Goal: Task Accomplishment & Management: Use online tool/utility

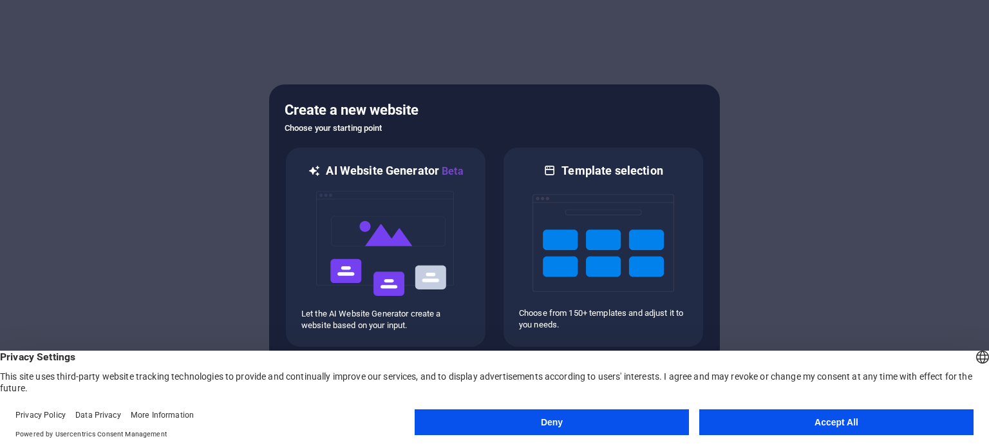
click at [517, 425] on button "Deny" at bounding box center [552, 422] width 274 height 26
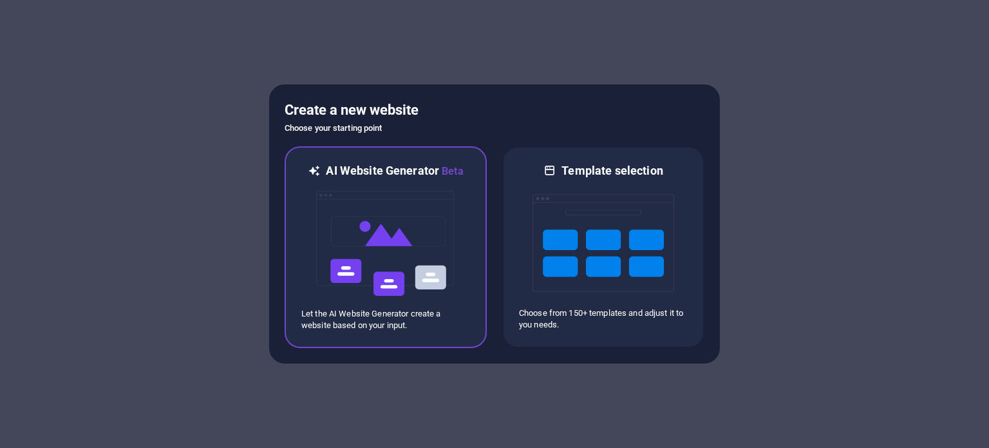
click at [362, 238] on img at bounding box center [386, 243] width 142 height 129
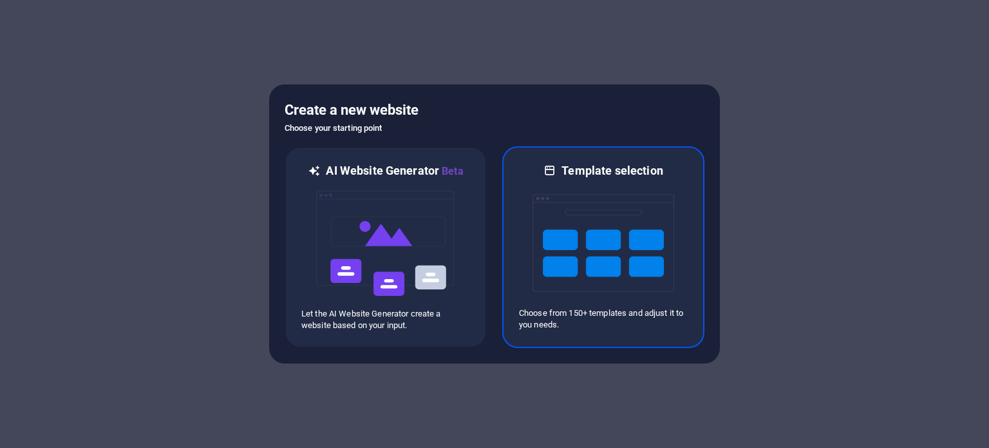
click at [545, 235] on img at bounding box center [604, 242] width 142 height 129
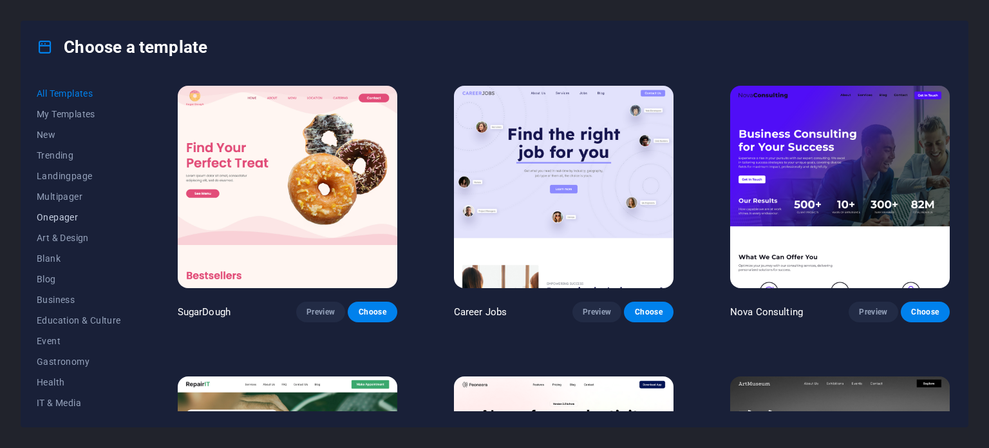
click at [59, 216] on span "Onepager" at bounding box center [79, 217] width 84 height 10
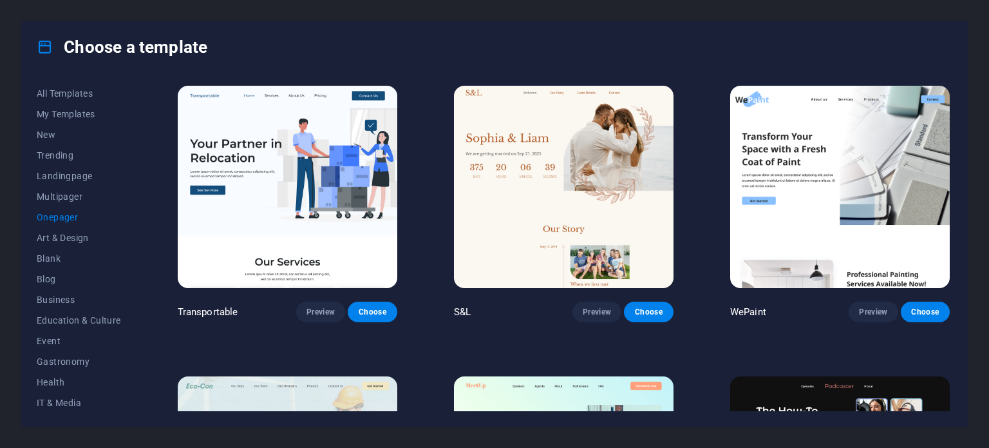
click at [982, 33] on div "Choose a template All Templates My Templates New Trending Landingpage Multipage…" at bounding box center [494, 224] width 989 height 448
click at [989, 102] on div "Choose a template All Templates My Templates New Trending Landingpage Multipage…" at bounding box center [494, 224] width 989 height 448
click at [49, 404] on span "Wireframe" at bounding box center [79, 401] width 84 height 10
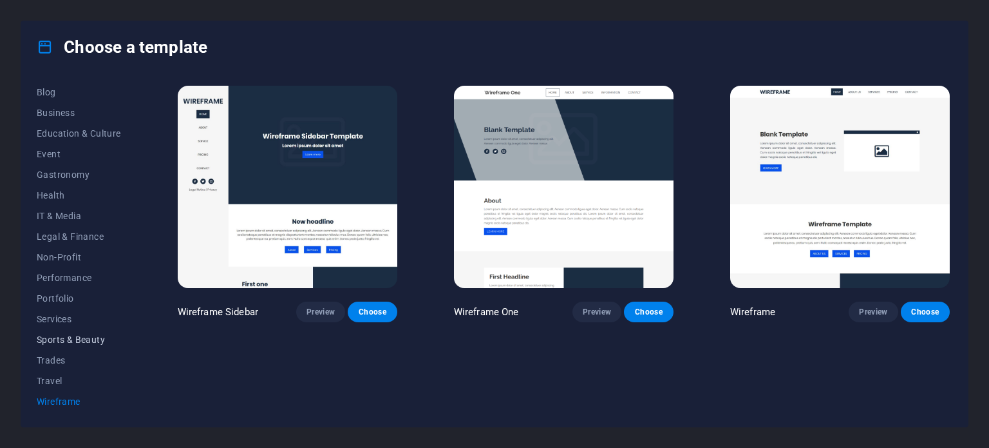
click at [54, 336] on span "Sports & Beauty" at bounding box center [79, 339] width 84 height 10
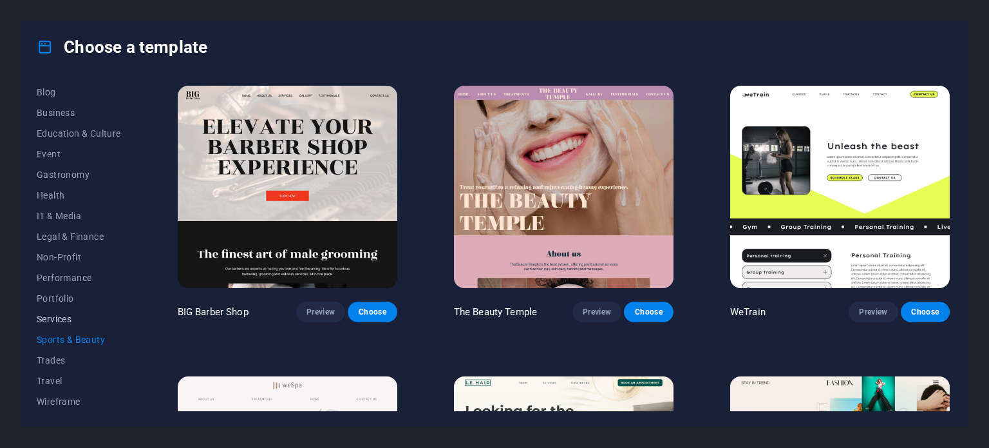
click at [54, 326] on button "Services" at bounding box center [79, 319] width 84 height 21
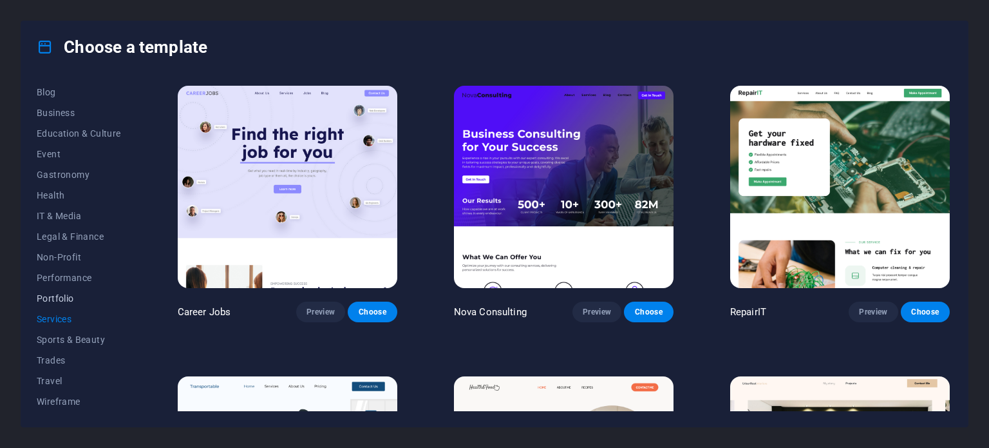
click at [52, 300] on span "Portfolio" at bounding box center [79, 298] width 84 height 10
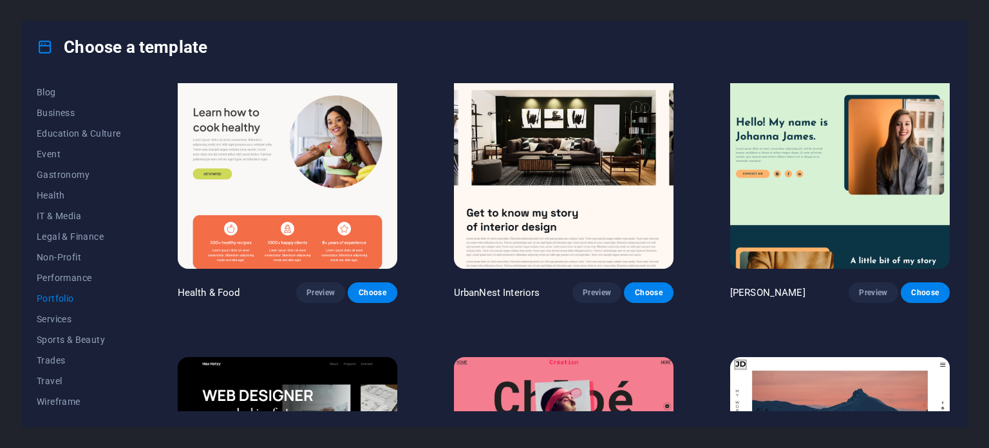
scroll to position [0, 0]
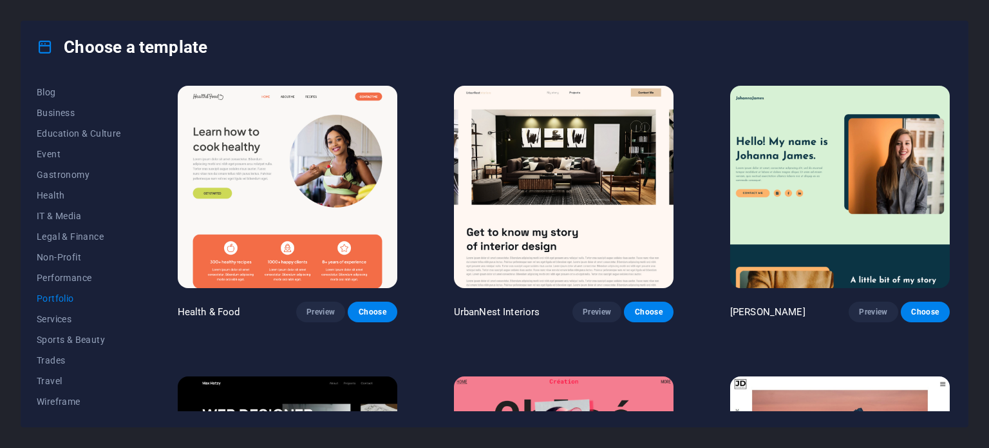
click at [835, 203] on img at bounding box center [840, 187] width 220 height 202
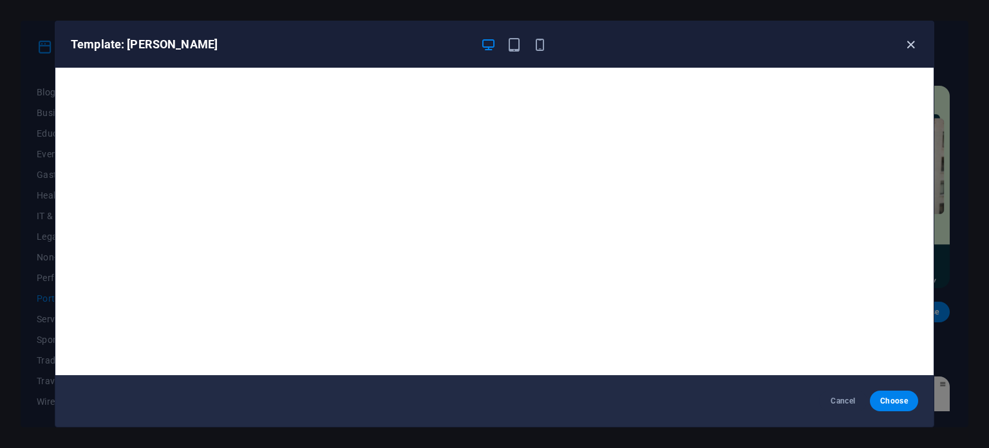
click at [905, 39] on icon "button" at bounding box center [911, 44] width 15 height 15
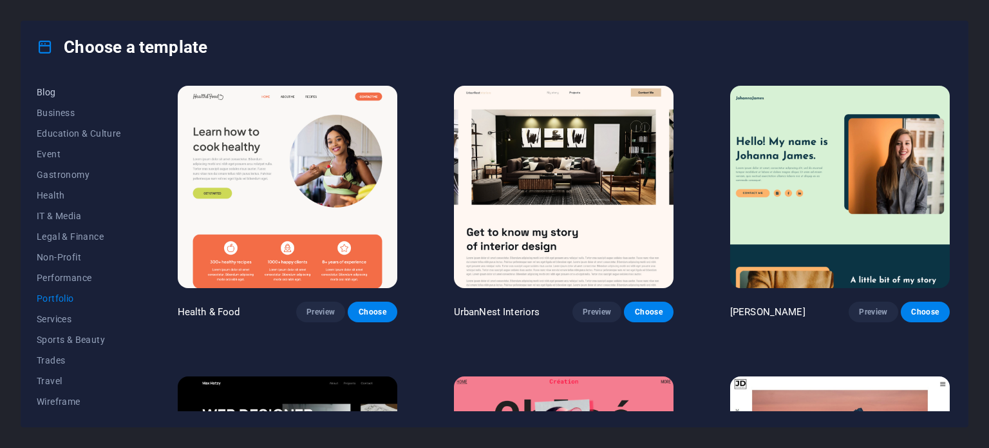
click at [41, 95] on span "Blog" at bounding box center [79, 92] width 84 height 10
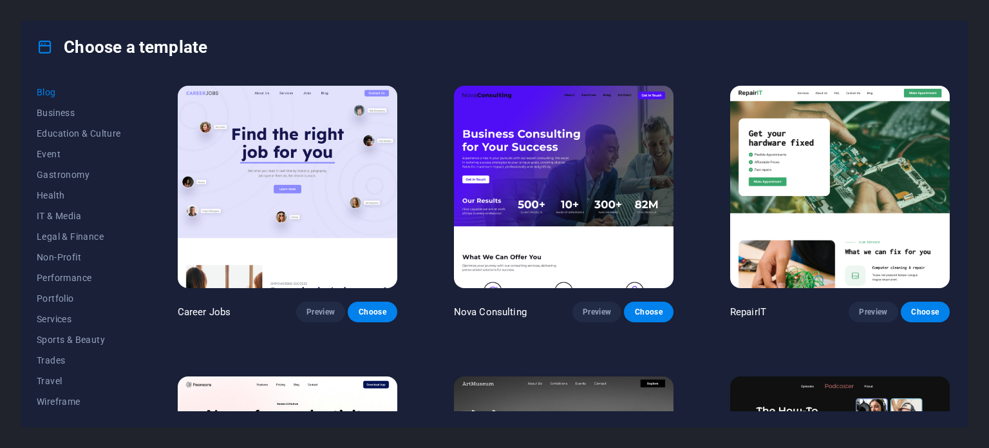
drag, startPoint x: 953, startPoint y: 97, endPoint x: 958, endPoint y: 128, distance: 32.1
click at [958, 128] on div "All Templates My Templates New Trending Landingpage Multipager Onepager Art & D…" at bounding box center [494, 250] width 947 height 354
click at [944, 191] on img at bounding box center [840, 187] width 220 height 202
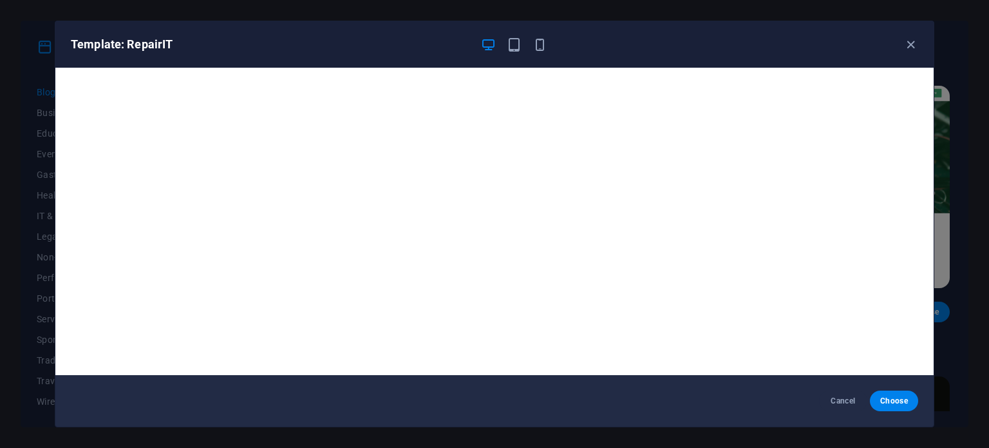
click at [955, 203] on div "Template: RepairIT Cancel Choose" at bounding box center [494, 224] width 989 height 448
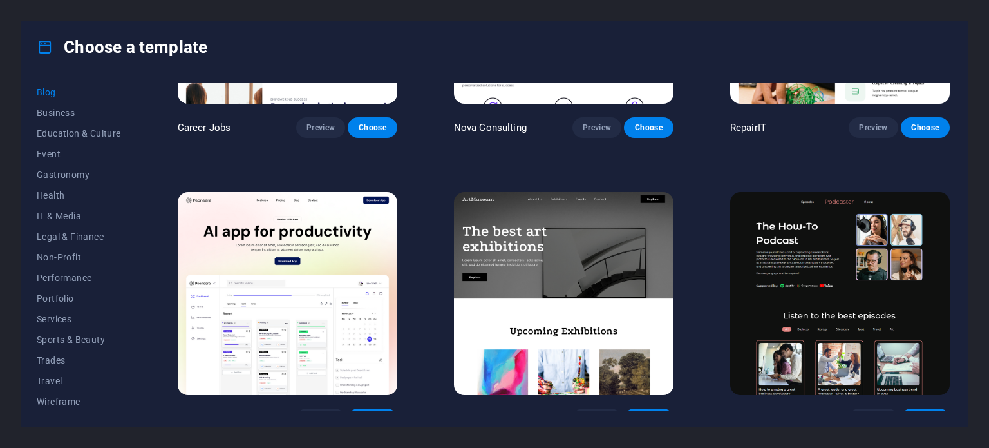
scroll to position [357, 0]
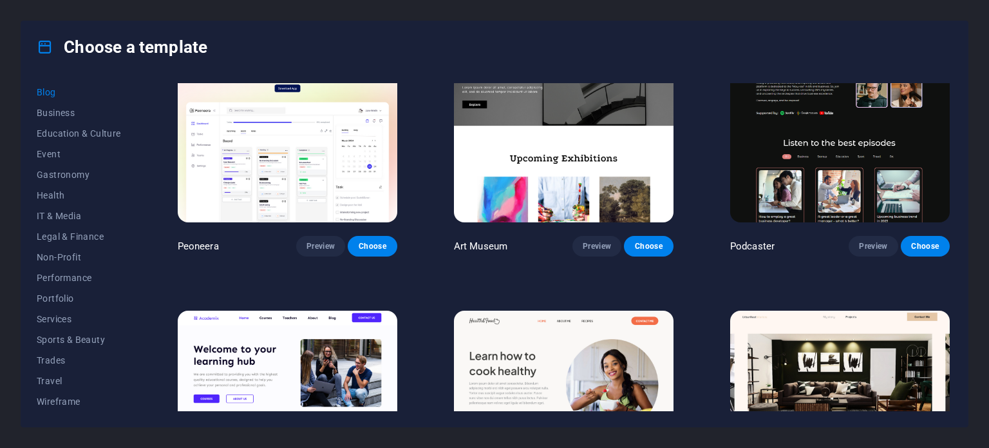
click at [946, 198] on img at bounding box center [840, 120] width 220 height 202
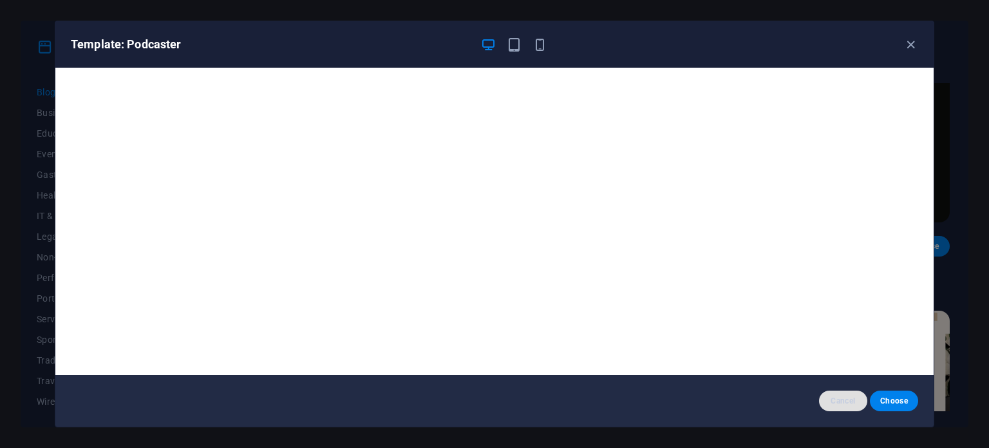
click at [845, 399] on span "Cancel" at bounding box center [844, 400] width 28 height 10
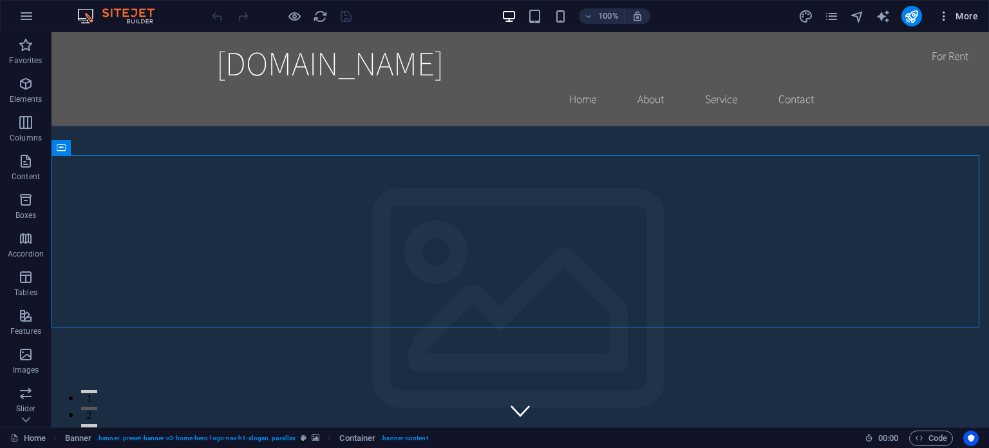
click at [945, 12] on icon "button" at bounding box center [944, 16] width 13 height 13
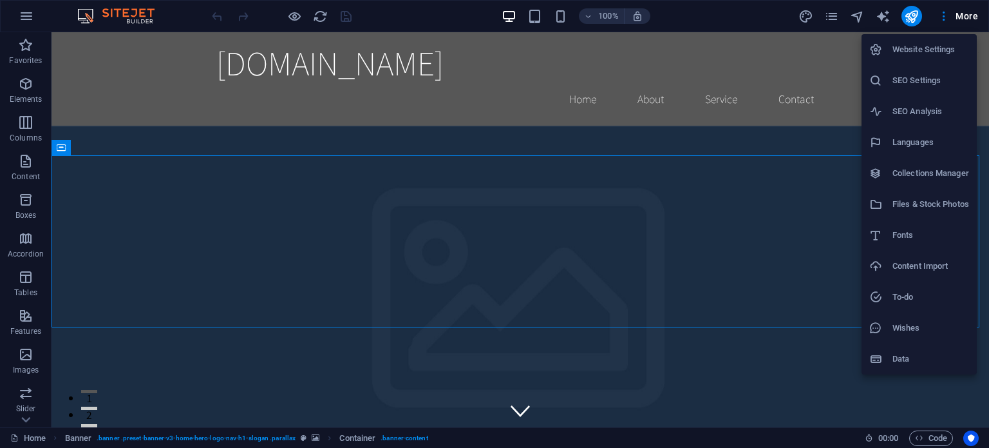
click at [819, 401] on div at bounding box center [494, 224] width 989 height 448
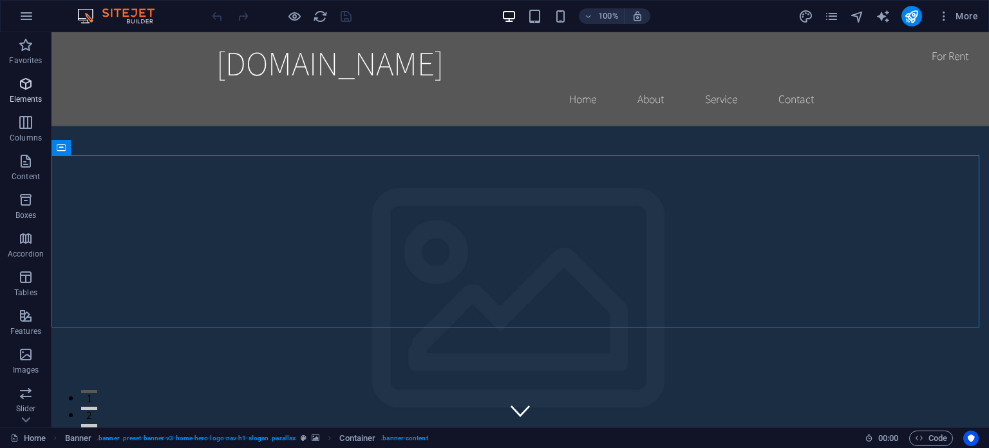
click at [23, 91] on icon "button" at bounding box center [25, 83] width 15 height 15
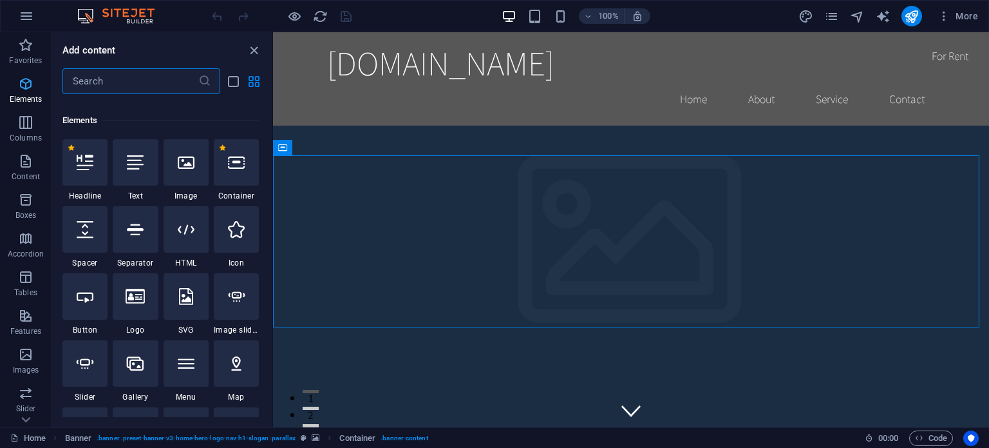
scroll to position [137, 0]
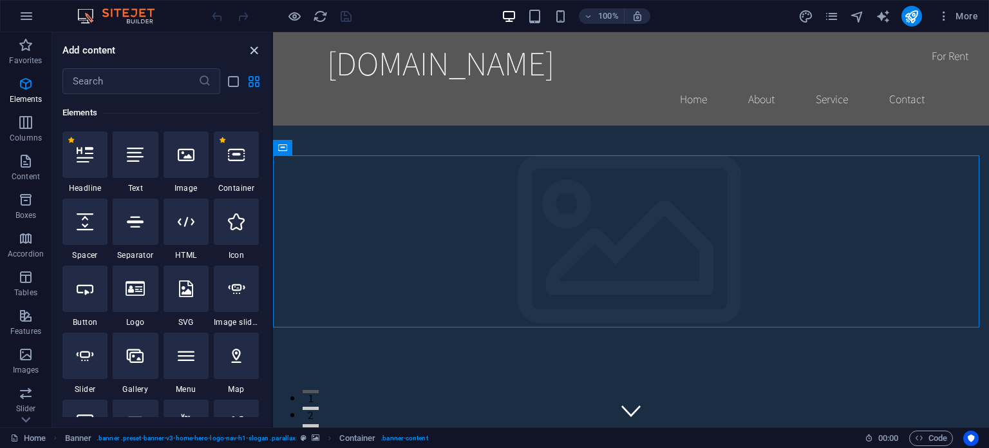
click at [254, 48] on icon "close panel" at bounding box center [254, 50] width 15 height 15
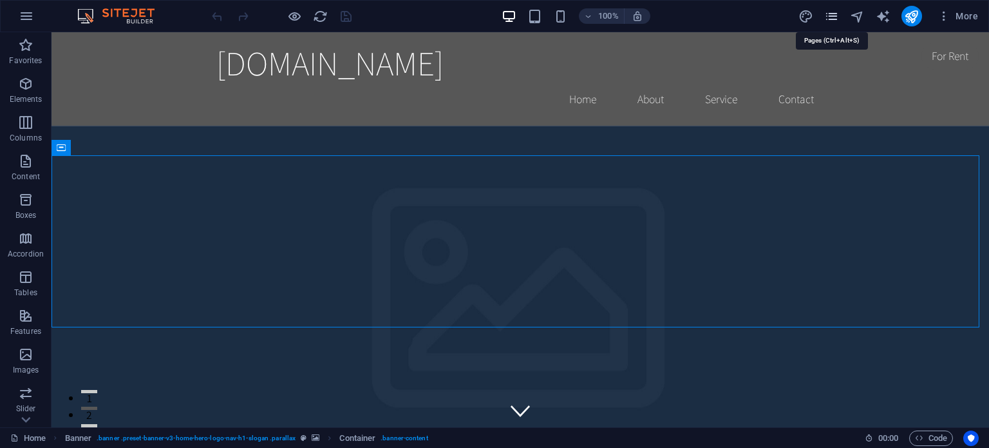
click at [830, 12] on icon "pages" at bounding box center [831, 16] width 15 height 15
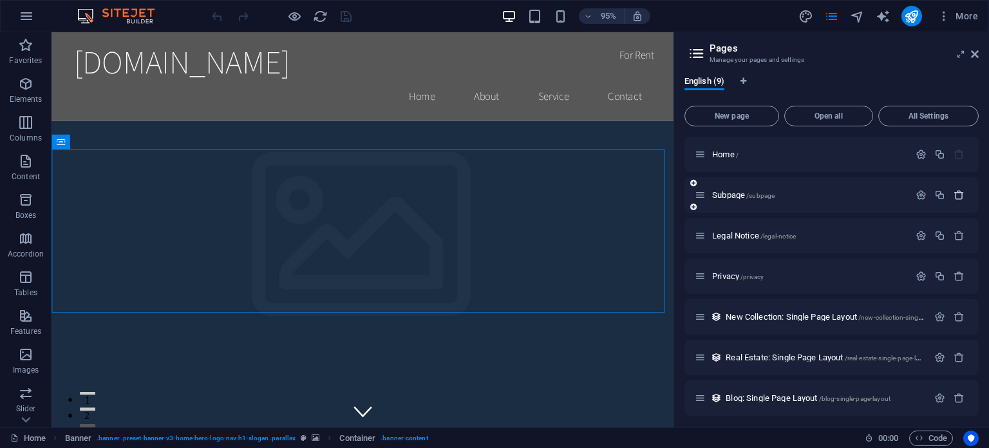
click at [957, 195] on icon "button" at bounding box center [959, 194] width 11 height 11
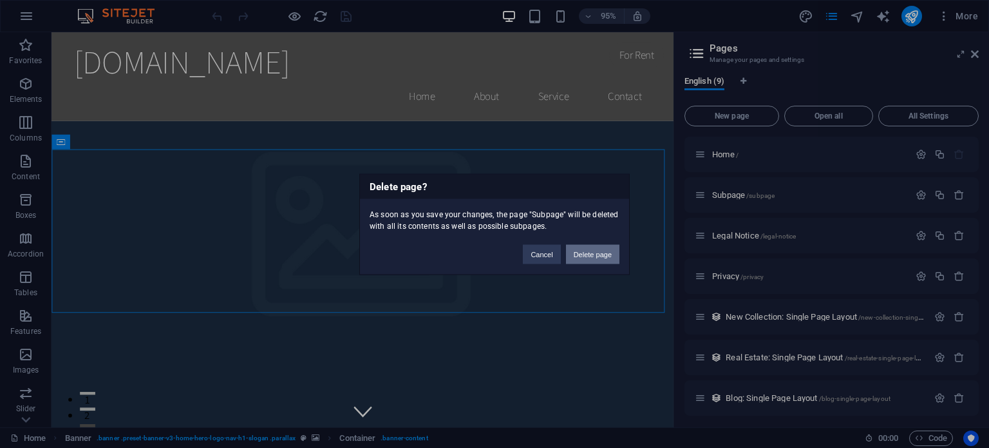
click at [598, 248] on button "Delete page" at bounding box center [592, 253] width 53 height 19
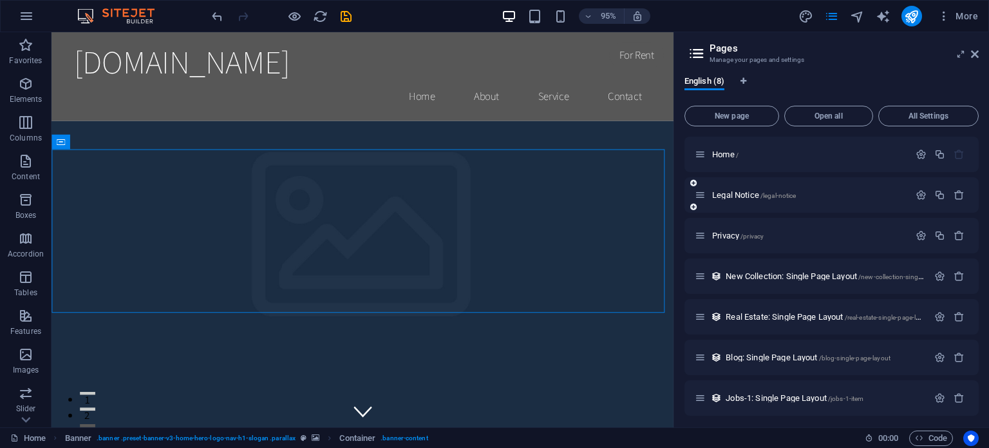
click at [966, 184] on div "Legal Notice /legal-notice" at bounding box center [832, 194] width 294 height 35
click at [956, 193] on icon "button" at bounding box center [959, 194] width 11 height 11
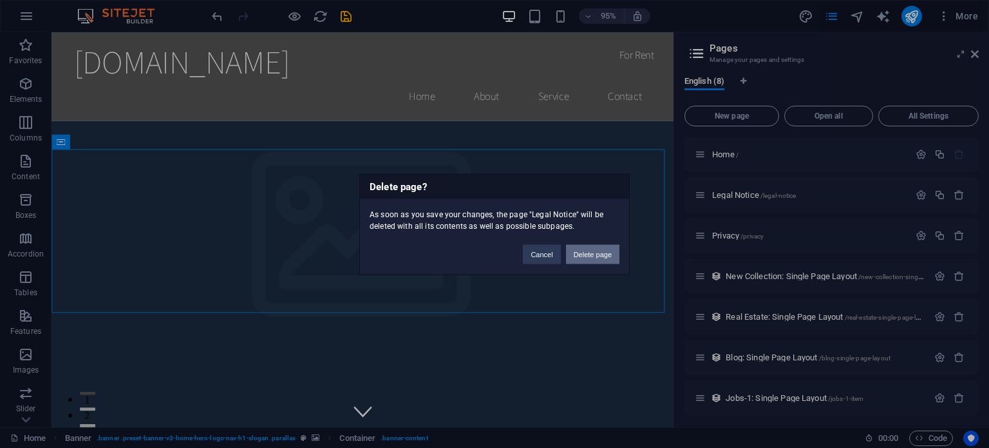
click at [593, 256] on button "Delete page" at bounding box center [592, 253] width 53 height 19
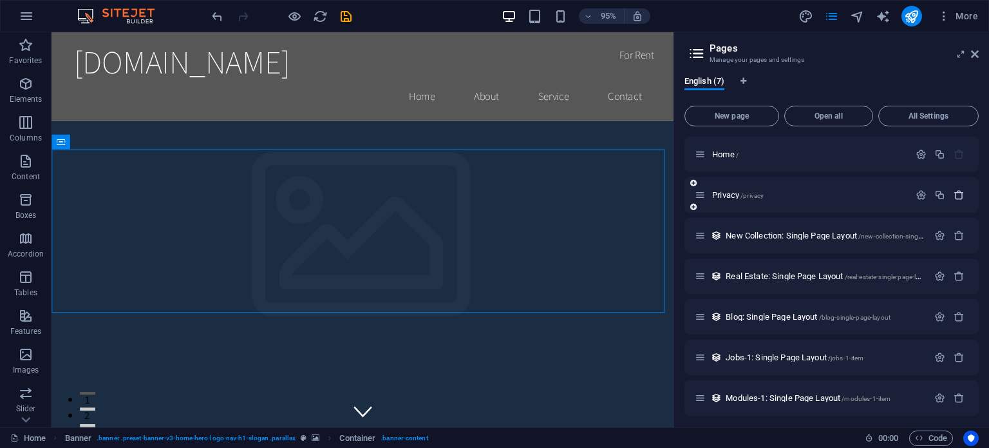
click at [960, 196] on icon "button" at bounding box center [959, 194] width 11 height 11
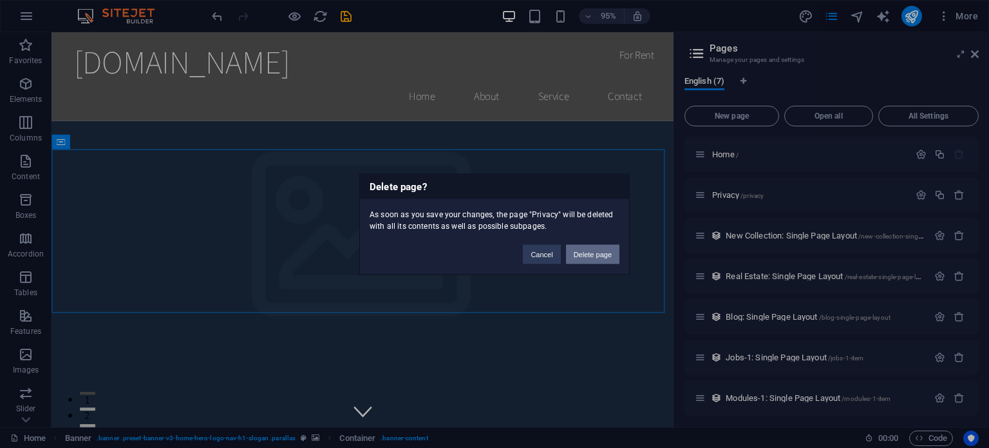
click at [580, 258] on button "Delete page" at bounding box center [592, 253] width 53 height 19
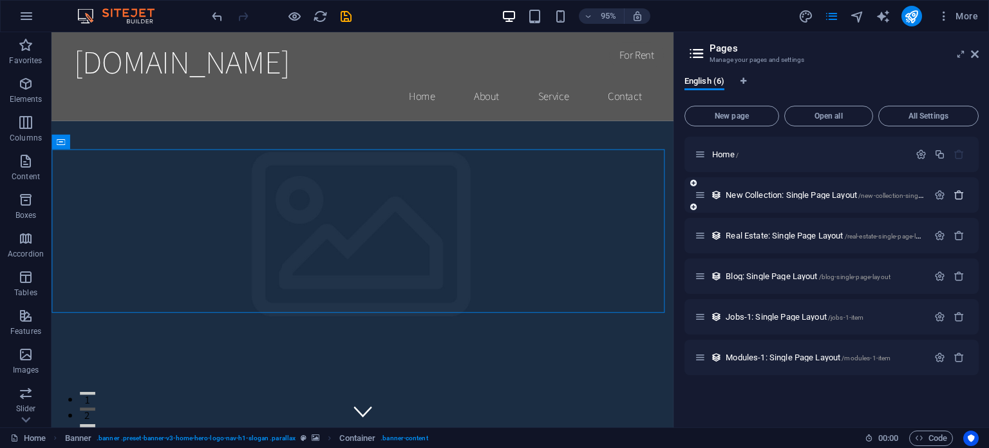
click at [959, 195] on icon "button" at bounding box center [959, 194] width 11 height 11
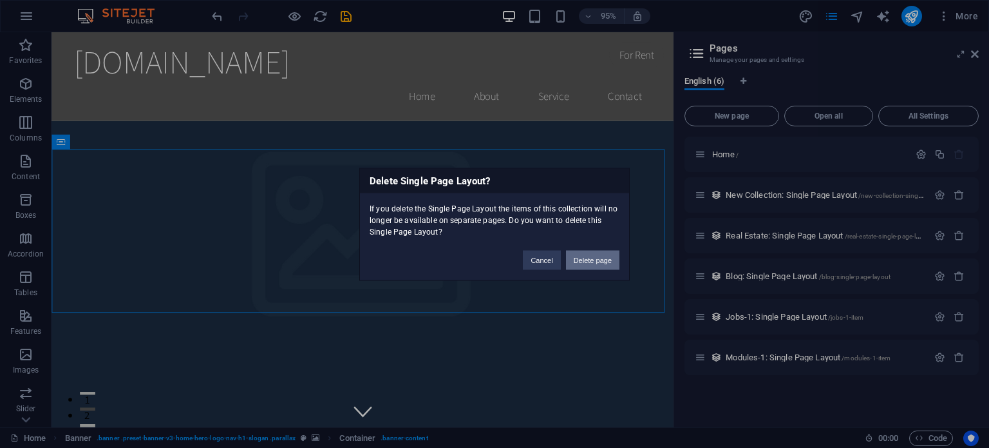
click at [585, 261] on button "Delete page" at bounding box center [592, 259] width 53 height 19
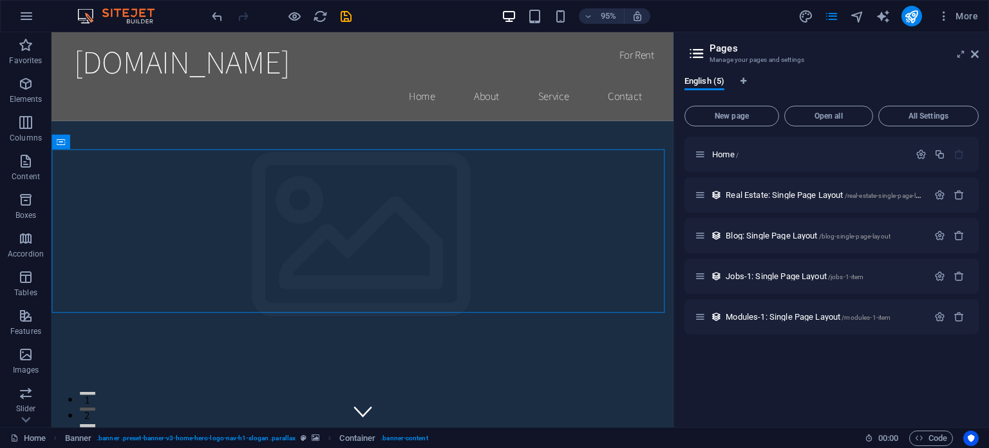
click at [969, 52] on h2 "Pages" at bounding box center [844, 49] width 269 height 12
click at [971, 52] on icon at bounding box center [975, 54] width 8 height 10
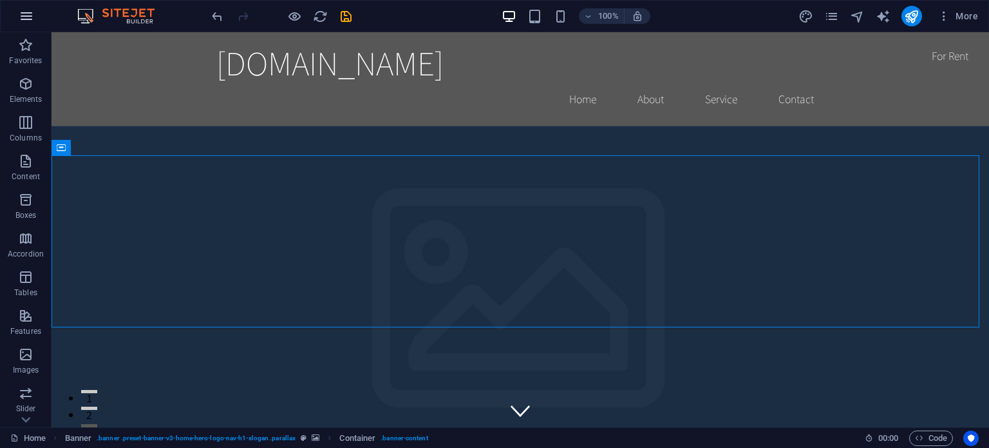
click at [28, 8] on icon "button" at bounding box center [26, 15] width 15 height 15
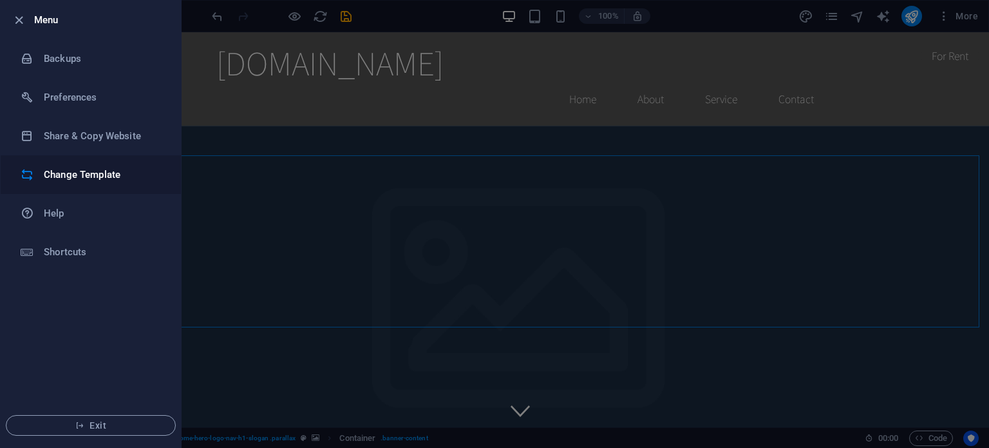
click at [64, 177] on h6 "Change Template" at bounding box center [103, 174] width 119 height 15
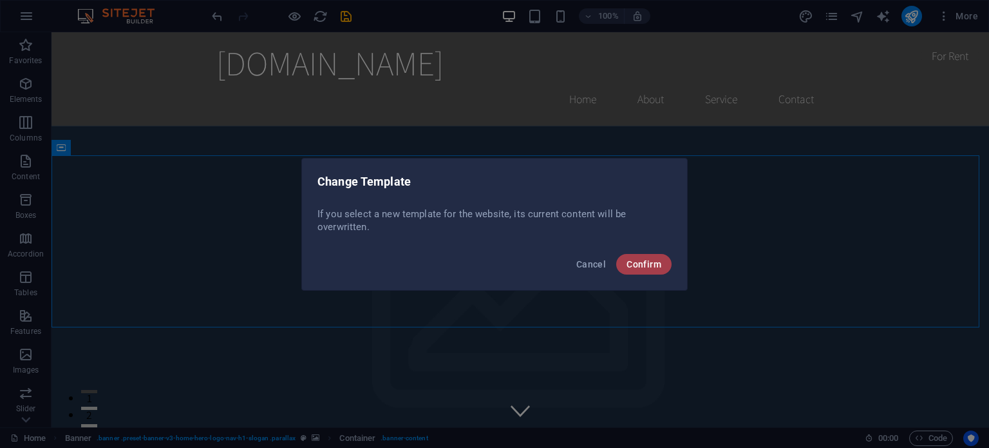
click at [631, 270] on button "Confirm" at bounding box center [643, 264] width 55 height 21
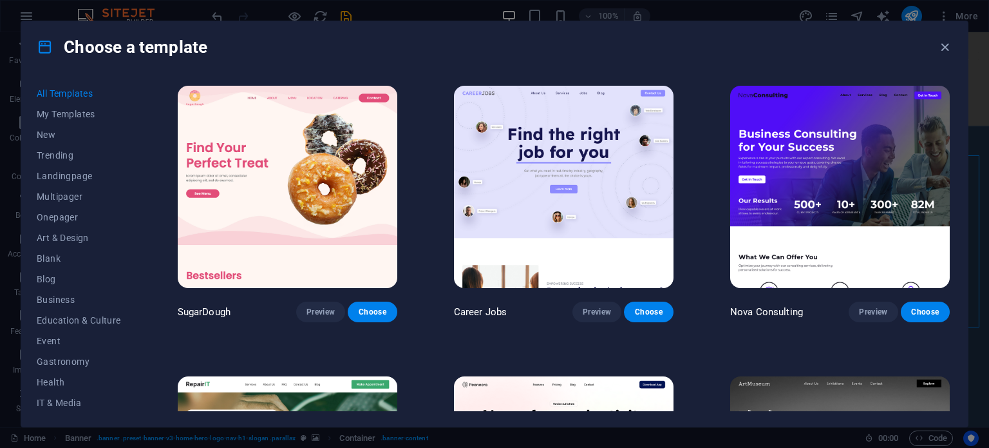
drag, startPoint x: 953, startPoint y: 91, endPoint x: 958, endPoint y: 105, distance: 15.1
click at [958, 105] on div "All Templates My Templates New Trending Landingpage Multipager Onepager Art & D…" at bounding box center [494, 250] width 947 height 354
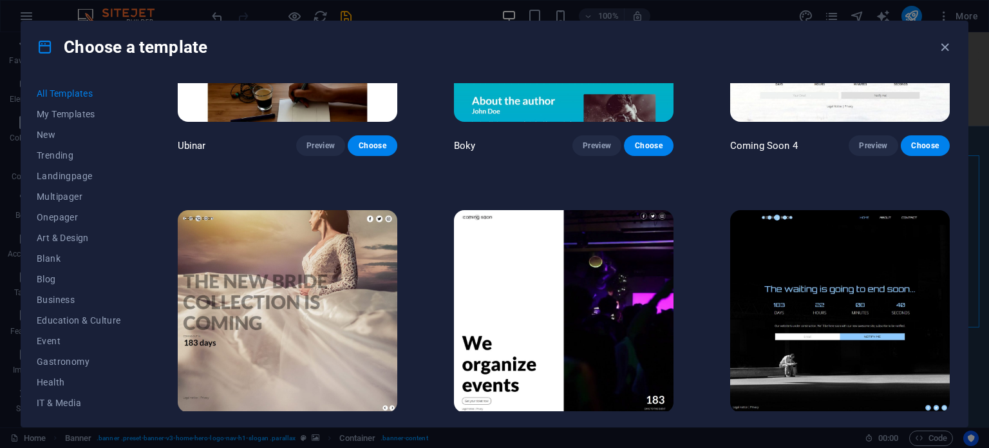
scroll to position [15829, 0]
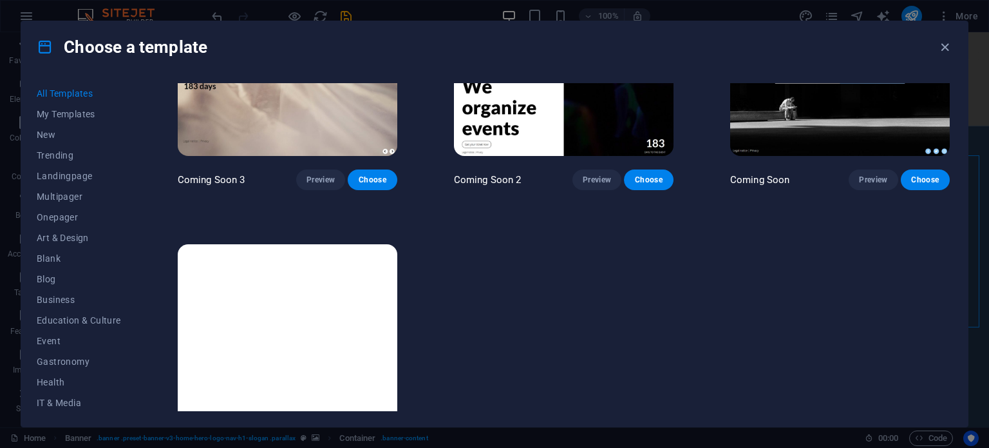
checkbox input "false"
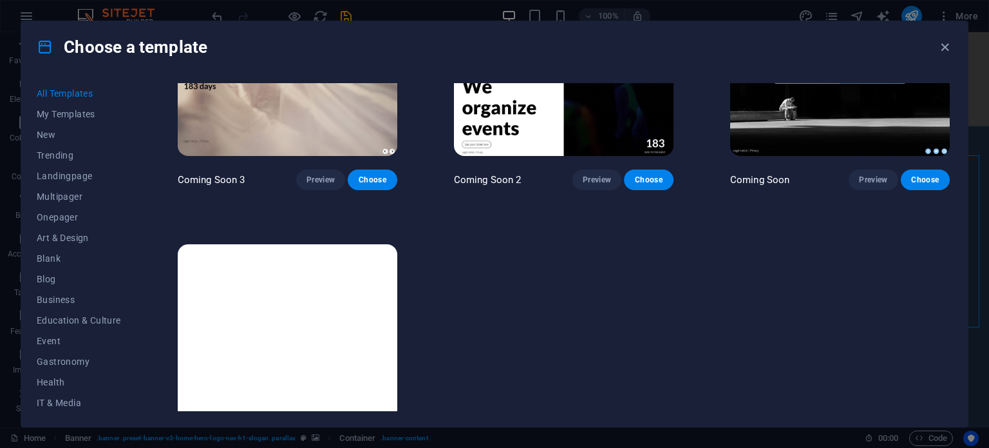
checkbox input "false"
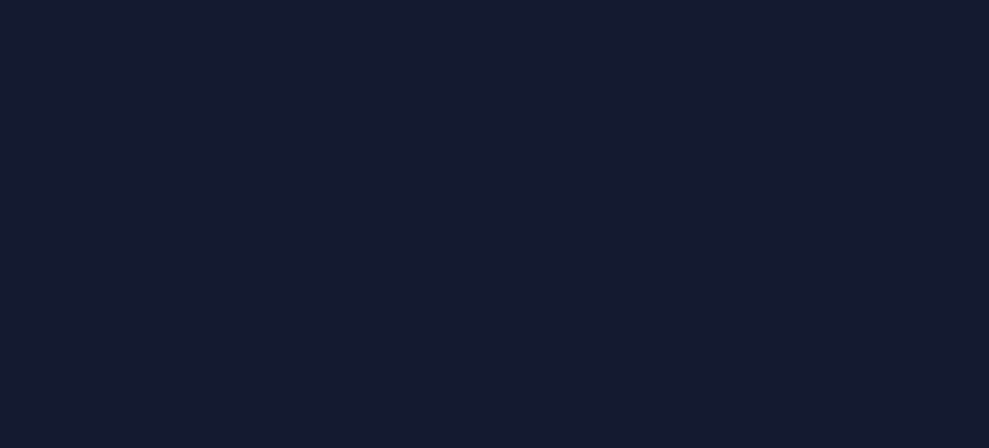
click at [608, 244] on div at bounding box center [494, 224] width 989 height 448
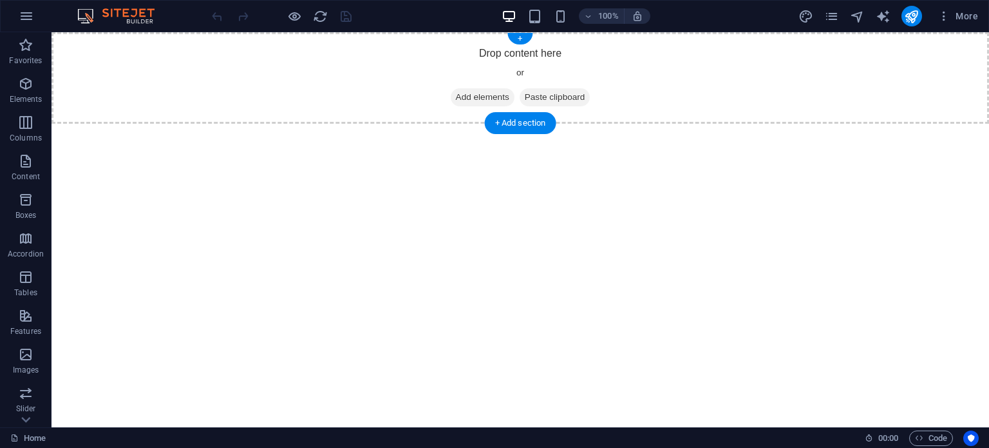
click at [464, 97] on span "Add elements" at bounding box center [483, 97] width 64 height 18
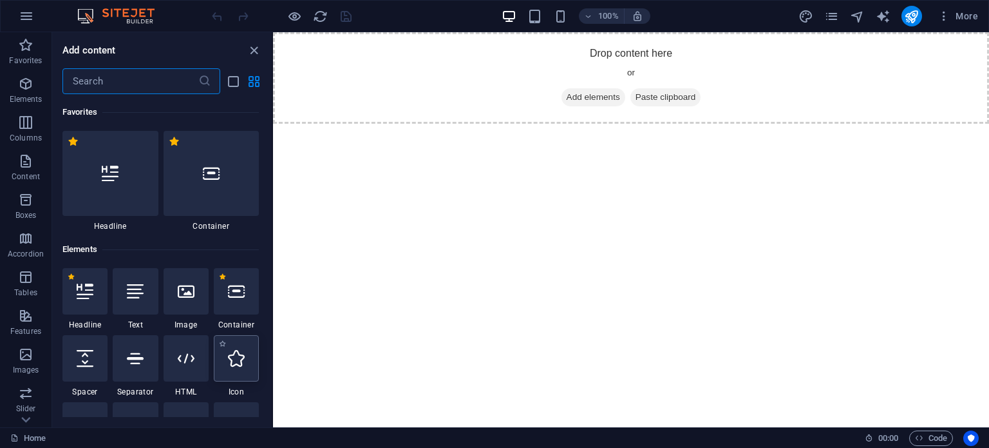
click at [234, 371] on div at bounding box center [236, 358] width 45 height 46
select select "xMidYMid"
select select "px"
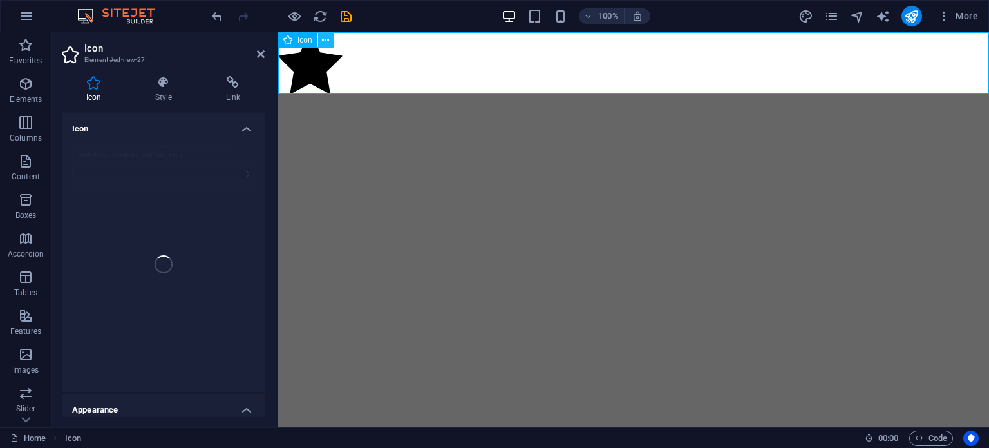
click at [329, 41] on button at bounding box center [325, 39] width 15 height 15
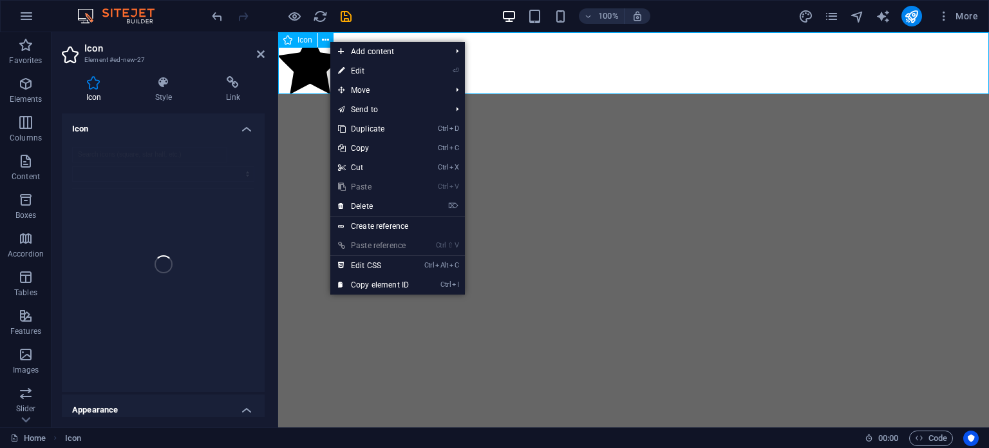
click at [312, 77] on figure at bounding box center [633, 65] width 711 height 66
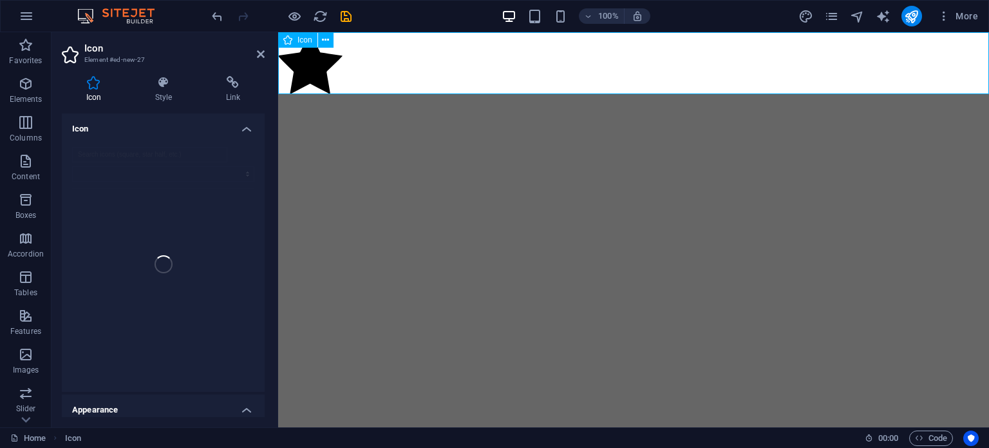
click at [300, 40] on span "Icon" at bounding box center [305, 40] width 15 height 8
click at [292, 40] on icon at bounding box center [287, 39] width 9 height 15
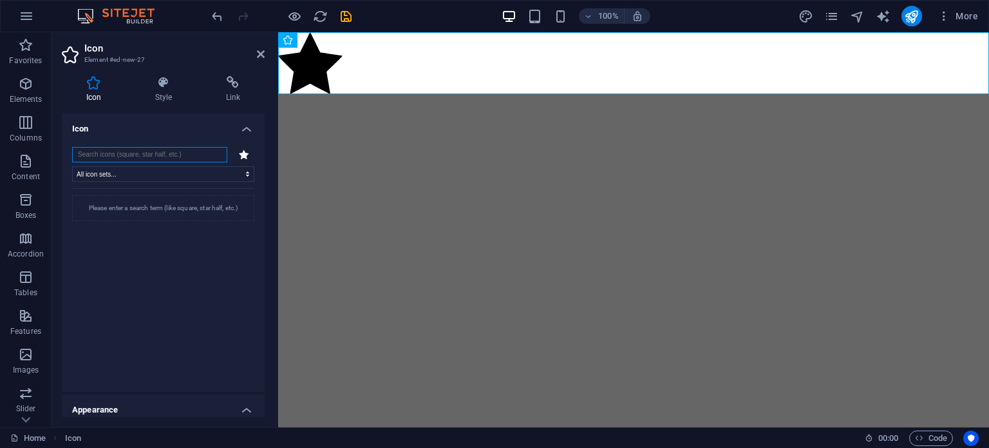
click at [109, 154] on input "search" at bounding box center [149, 154] width 155 height 15
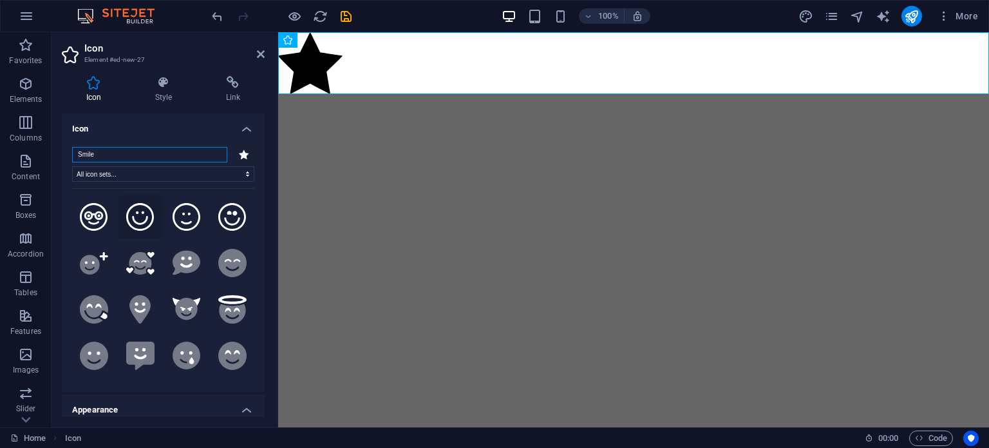
type input "Smile"
click at [139, 215] on icon at bounding box center [140, 217] width 28 height 28
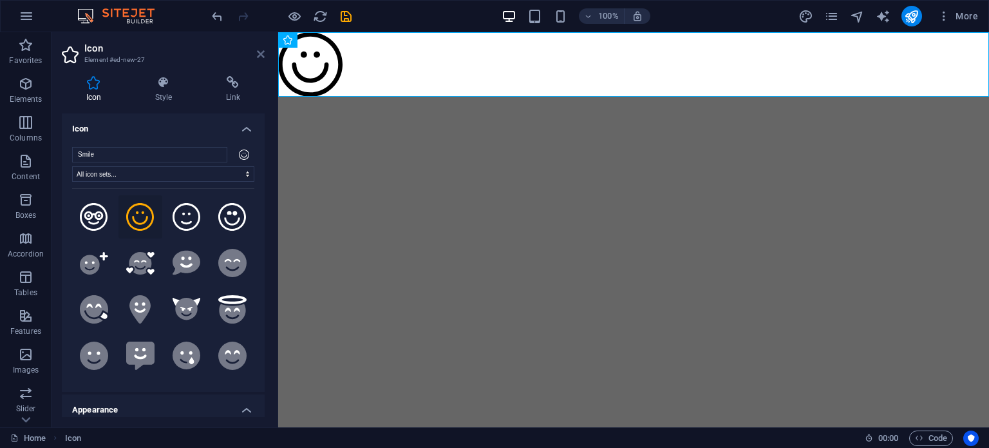
click at [258, 53] on icon at bounding box center [261, 54] width 8 height 10
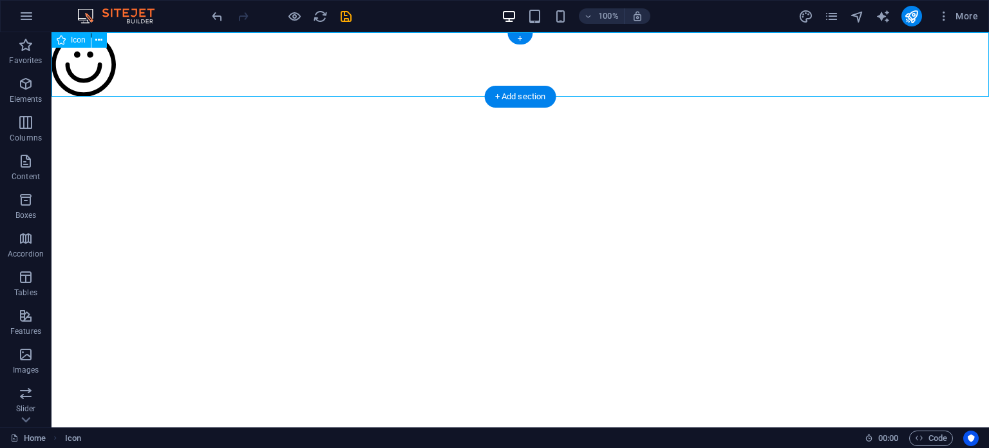
drag, startPoint x: 93, startPoint y: 56, endPoint x: 121, endPoint y: 55, distance: 27.7
click at [121, 55] on figure at bounding box center [521, 66] width 938 height 69
click at [82, 62] on figure at bounding box center [521, 66] width 938 height 69
select select "xMidYMid"
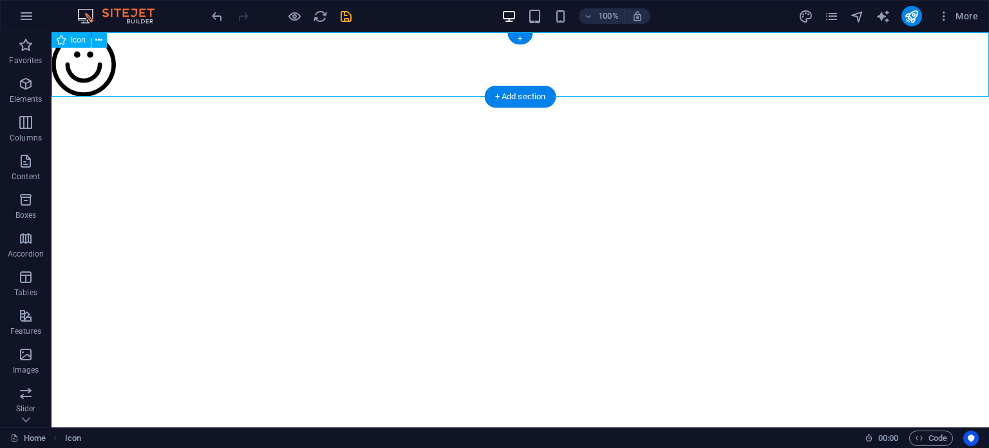
select select "px"
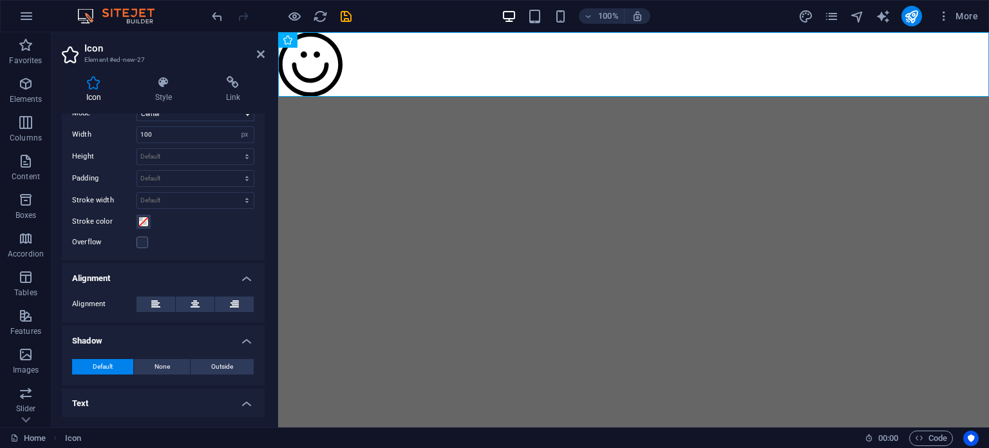
scroll to position [340, 0]
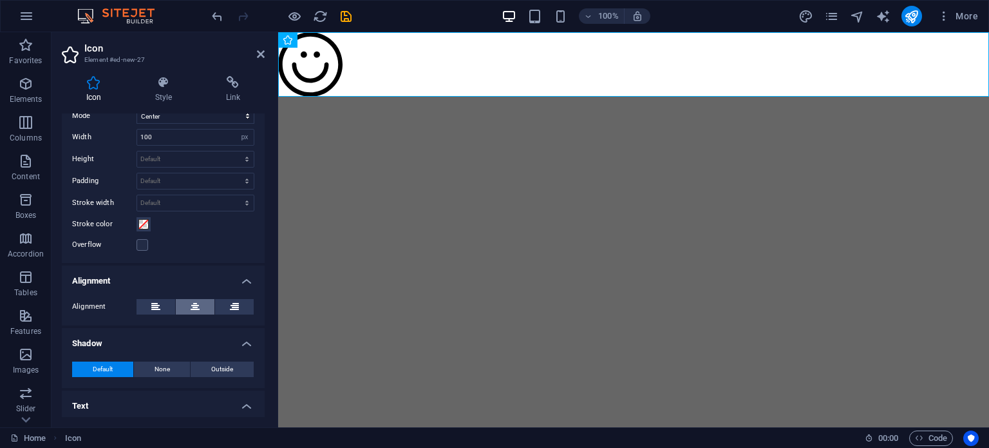
click at [191, 309] on icon at bounding box center [195, 306] width 9 height 15
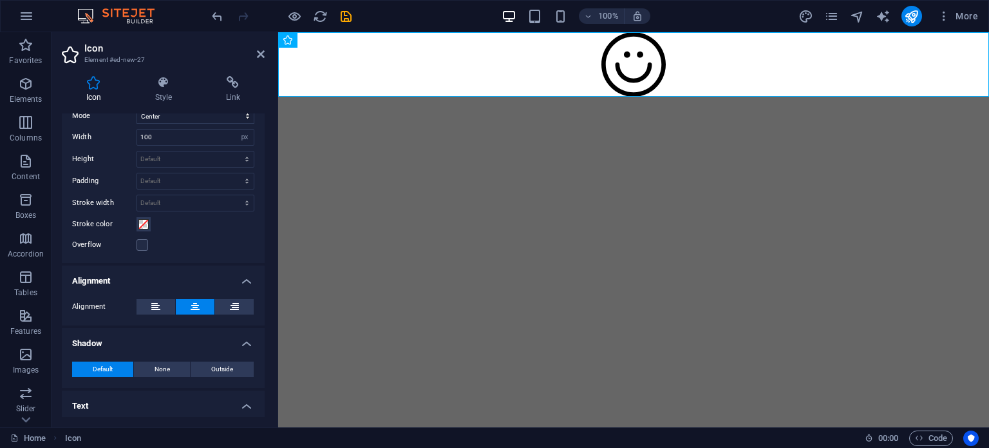
click at [265, 319] on div "Icon Style Link Icon Smile All icon sets... IcoFont Ionicons FontAwesome Brands…" at bounding box center [164, 246] width 224 height 361
drag, startPoint x: 265, startPoint y: 319, endPoint x: 264, endPoint y: 370, distance: 51.5
click at [264, 370] on div "Icon Style Link Icon Smile All icon sets... IcoFont Ionicons FontAwesome Brands…" at bounding box center [164, 246] width 224 height 361
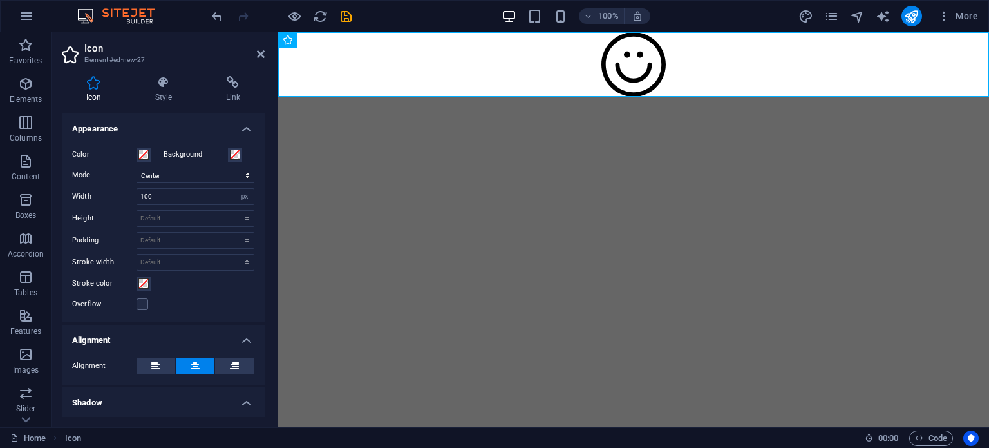
scroll to position [371, 0]
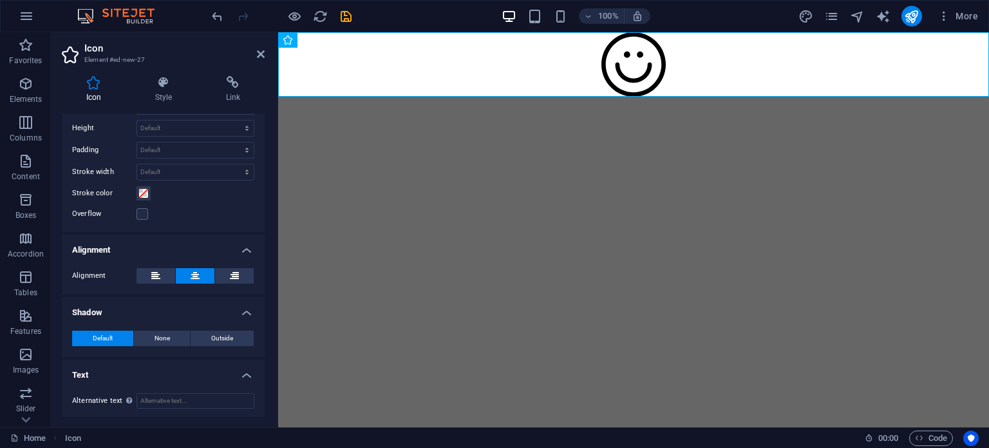
click at [241, 247] on h4 "Alignment" at bounding box center [163, 245] width 203 height 23
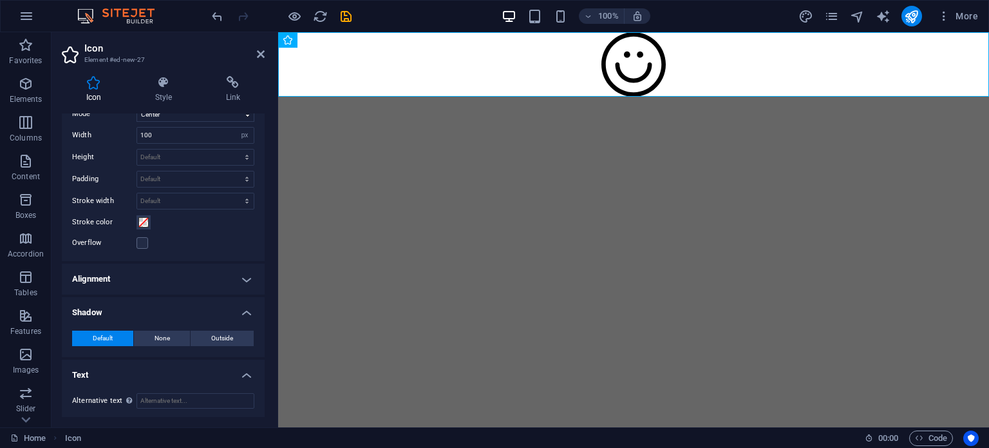
click at [250, 274] on h4 "Alignment" at bounding box center [163, 278] width 203 height 31
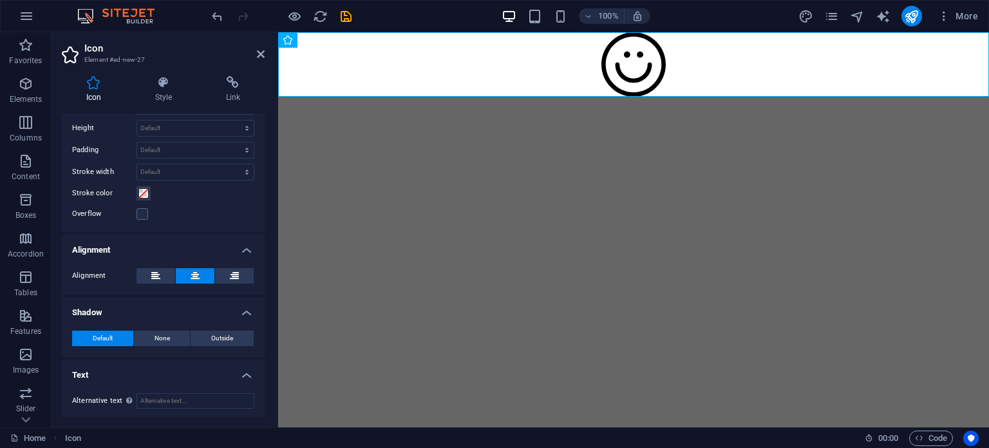
scroll to position [371, 0]
click at [173, 335] on button "None" at bounding box center [162, 337] width 57 height 15
click at [214, 332] on span "Outside" at bounding box center [222, 337] width 22 height 15
type input "2"
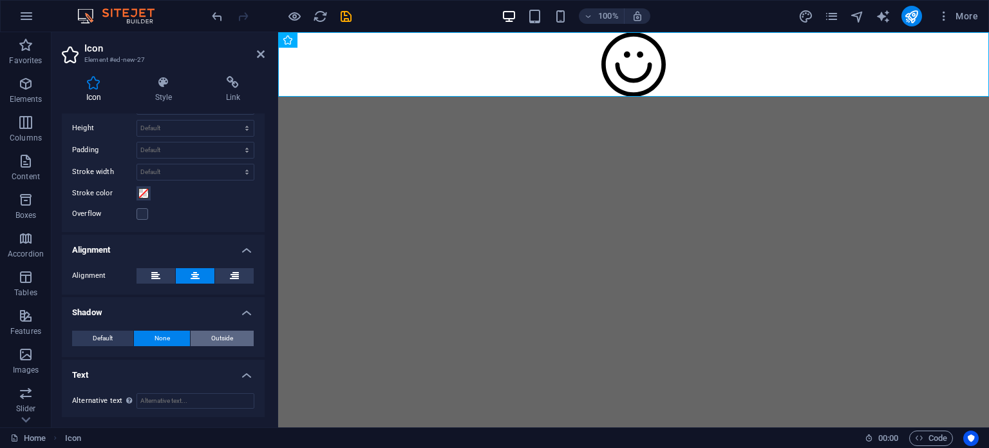
type input "4"
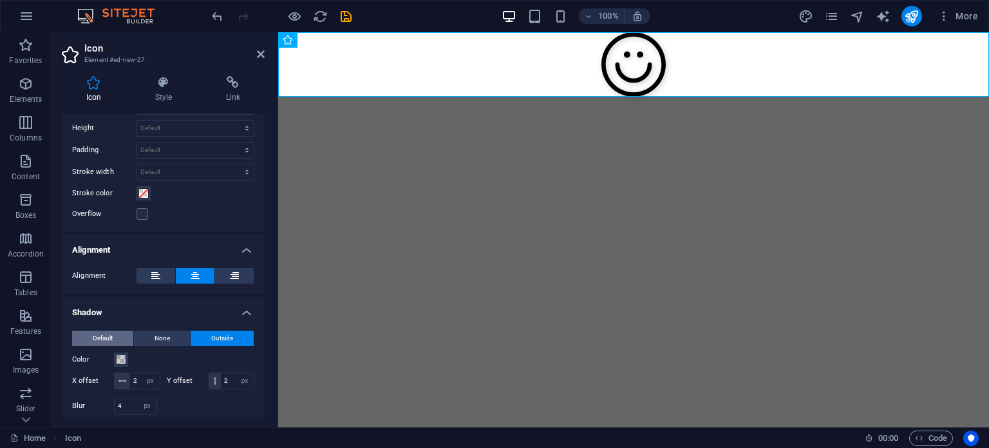
click at [111, 332] on span "Default" at bounding box center [103, 337] width 20 height 15
type input "0"
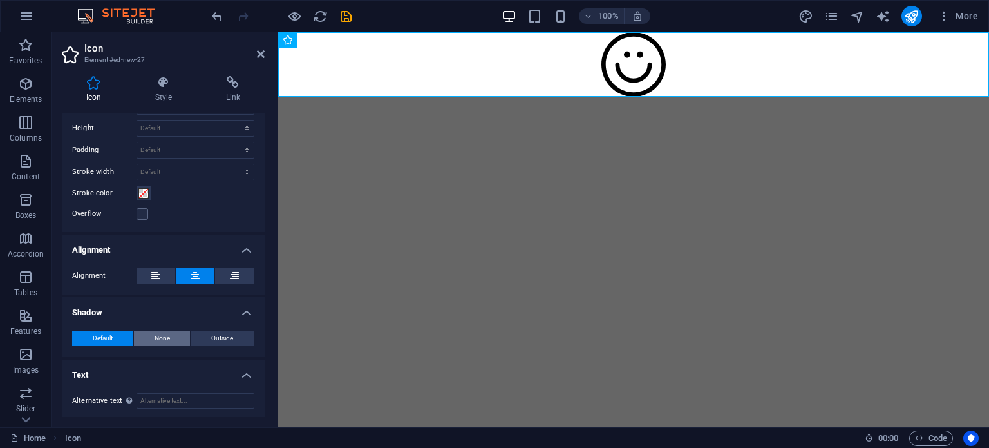
click at [157, 339] on span "None" at bounding box center [162, 337] width 15 height 15
click at [215, 339] on span "Outside" at bounding box center [222, 337] width 22 height 15
type input "2"
type input "4"
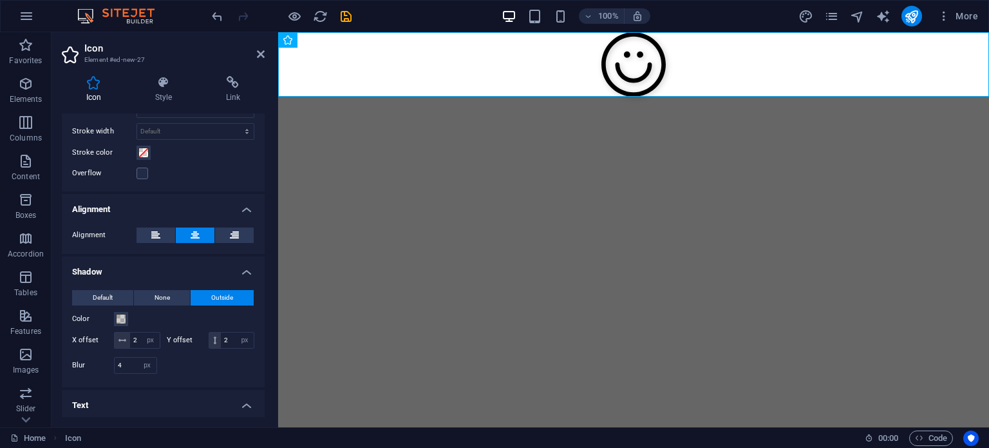
scroll to position [458, 0]
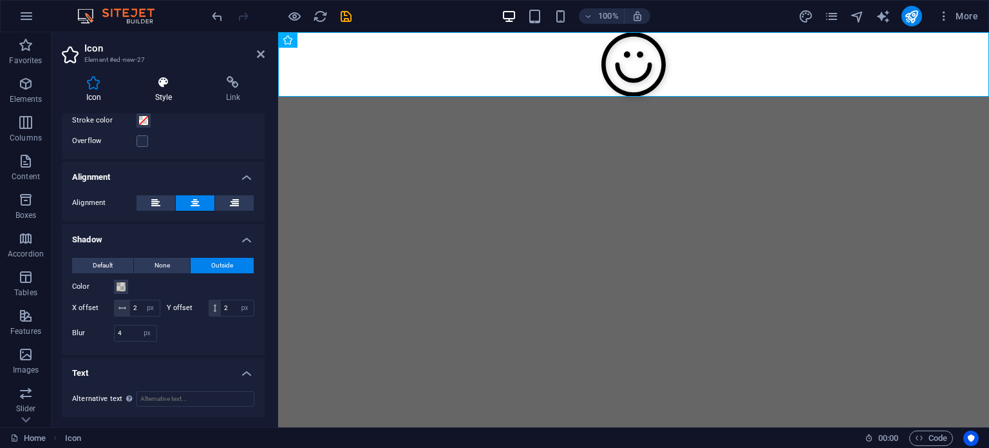
click at [159, 87] on icon at bounding box center [164, 82] width 66 height 13
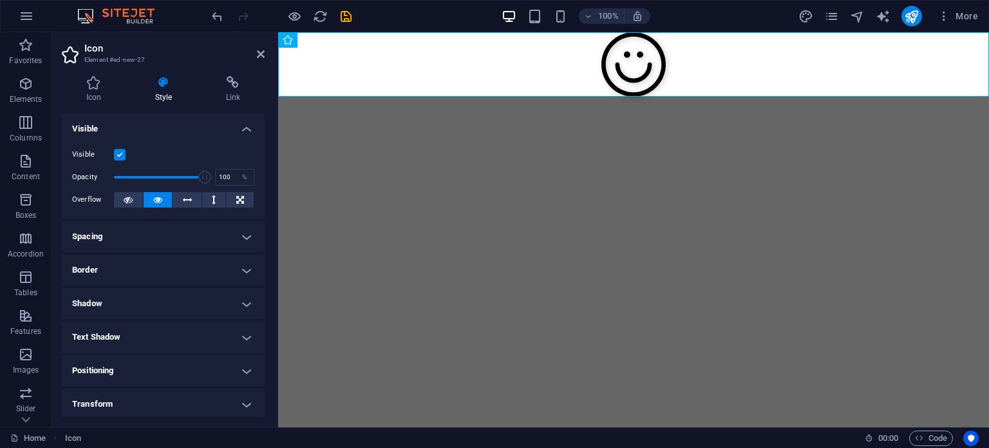
drag, startPoint x: 265, startPoint y: 151, endPoint x: 273, endPoint y: 205, distance: 55.3
click at [273, 205] on div "Icon Style Link Icon Smile All icon sets... IcoFont Ionicons FontAwesome Brands…" at bounding box center [164, 246] width 224 height 361
click at [262, 49] on icon at bounding box center [261, 54] width 8 height 10
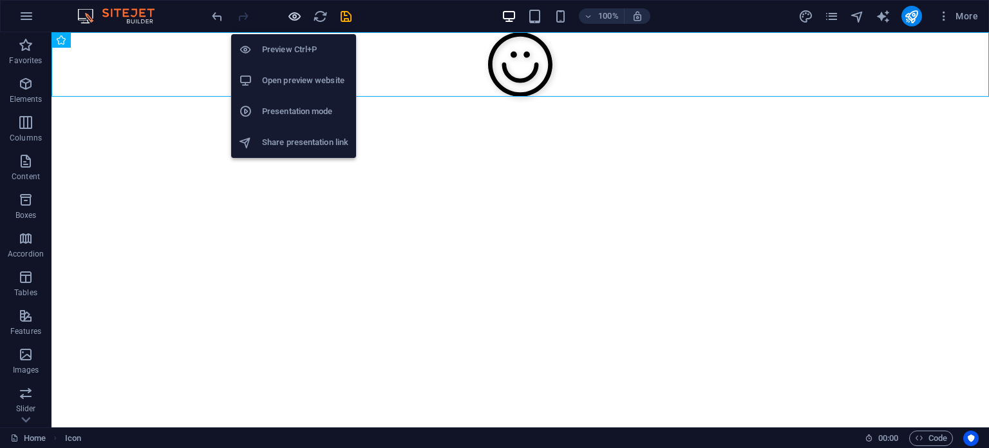
click at [287, 10] on icon "button" at bounding box center [294, 16] width 15 height 15
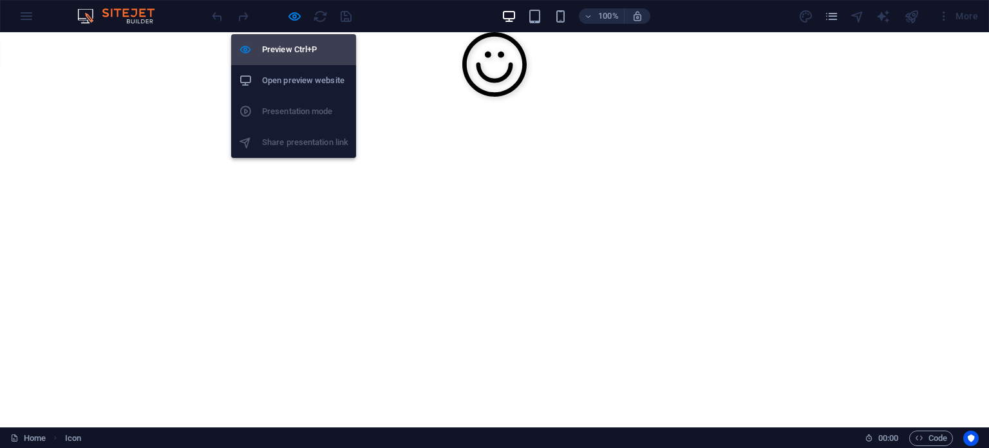
click at [294, 51] on h6 "Preview Ctrl+P" at bounding box center [305, 49] width 86 height 15
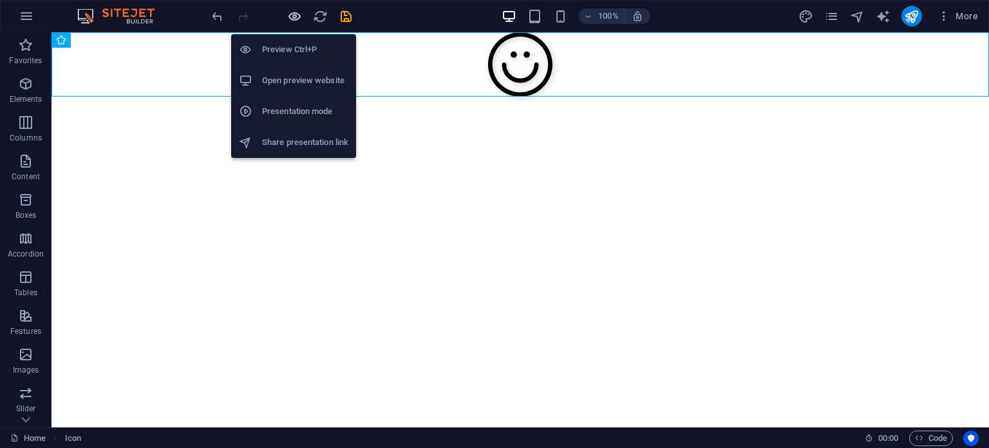
click at [294, 12] on icon "button" at bounding box center [294, 16] width 15 height 15
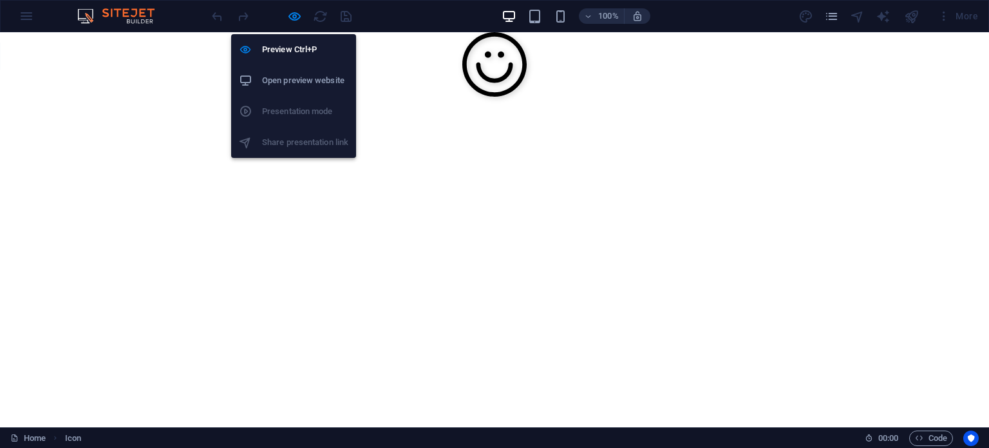
click at [314, 79] on h6 "Open preview website" at bounding box center [305, 80] width 86 height 15
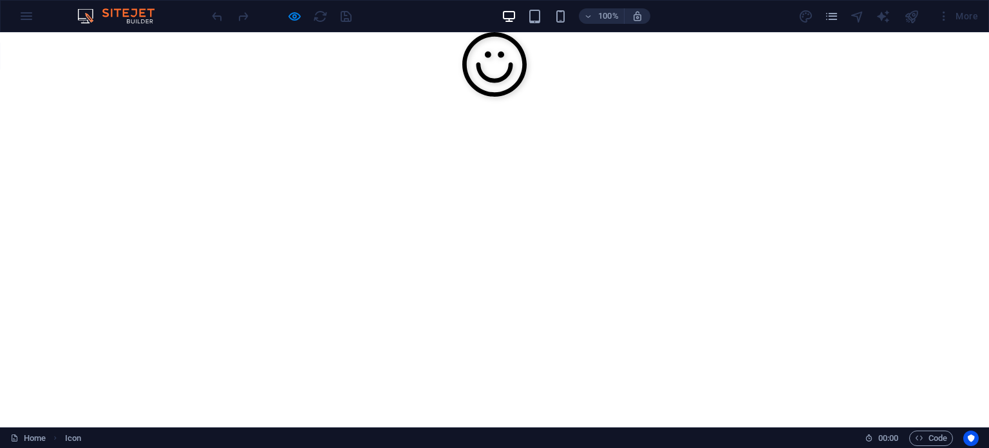
click at [284, 15] on div at bounding box center [281, 16] width 144 height 21
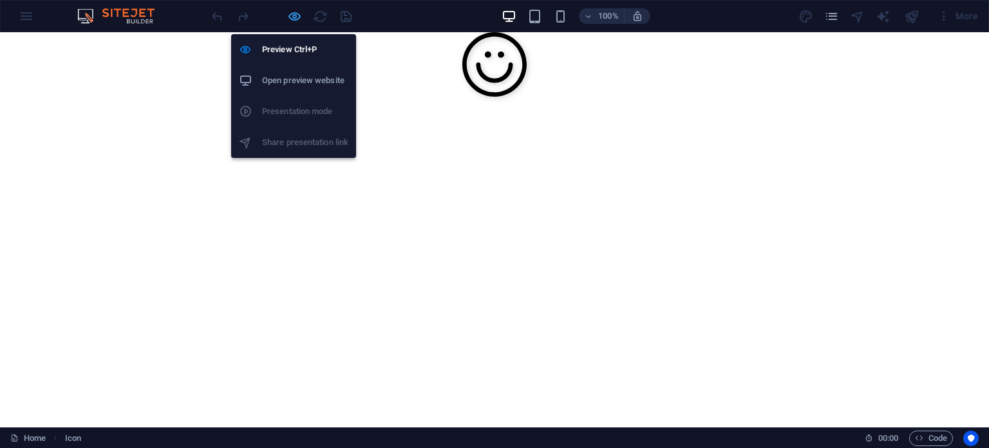
click at [295, 15] on icon "button" at bounding box center [294, 16] width 15 height 15
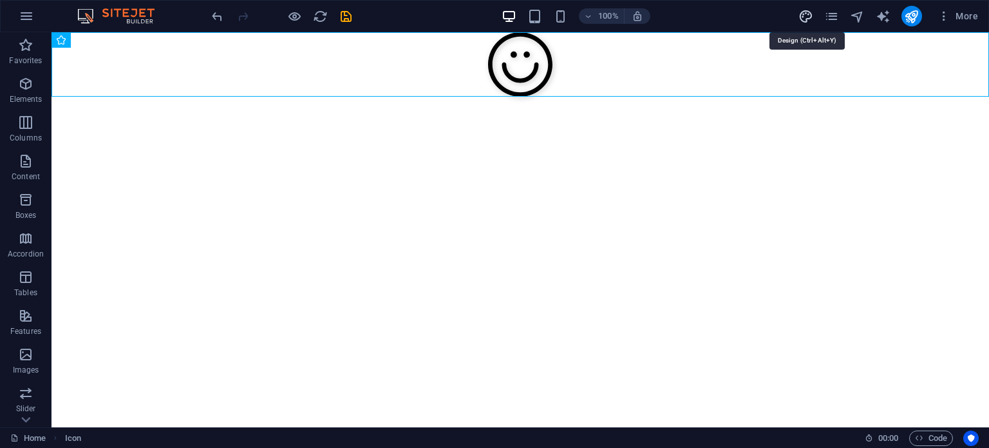
click at [809, 15] on icon "design" at bounding box center [806, 16] width 15 height 15
select select "px"
select select "400"
select select "px"
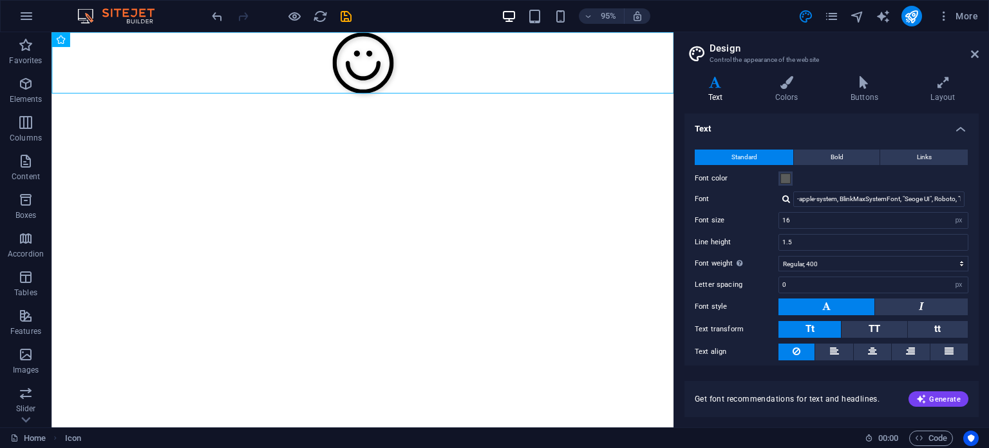
click at [986, 52] on aside "Design Control the appearance of the website Variants Text Colors Buttons Layou…" at bounding box center [832, 229] width 316 height 395
click at [982, 52] on aside "Design Control the appearance of the website Variants Text Colors Buttons Layou…" at bounding box center [832, 229] width 316 height 395
click at [968, 53] on h2 "Design" at bounding box center [844, 49] width 269 height 12
click at [980, 52] on aside "Design Control the appearance of the website Variants Text Colors Buttons Layou…" at bounding box center [832, 229] width 316 height 395
click at [975, 53] on icon at bounding box center [975, 54] width 8 height 10
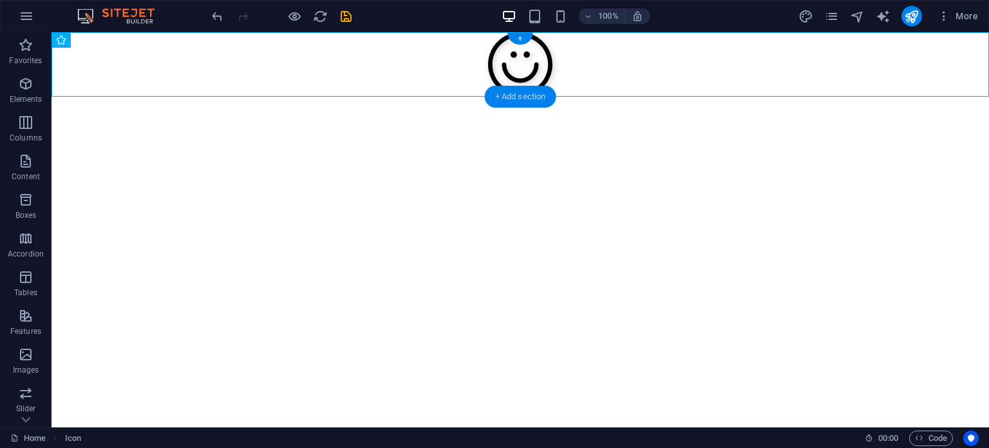
drag, startPoint x: 530, startPoint y: 90, endPoint x: 234, endPoint y: 64, distance: 296.8
click at [530, 90] on div "+ Add section" at bounding box center [520, 97] width 71 height 22
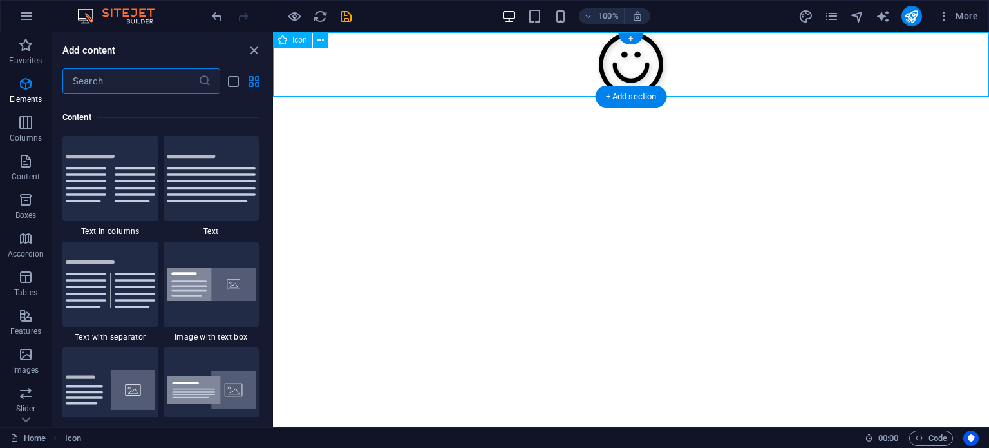
scroll to position [2254, 0]
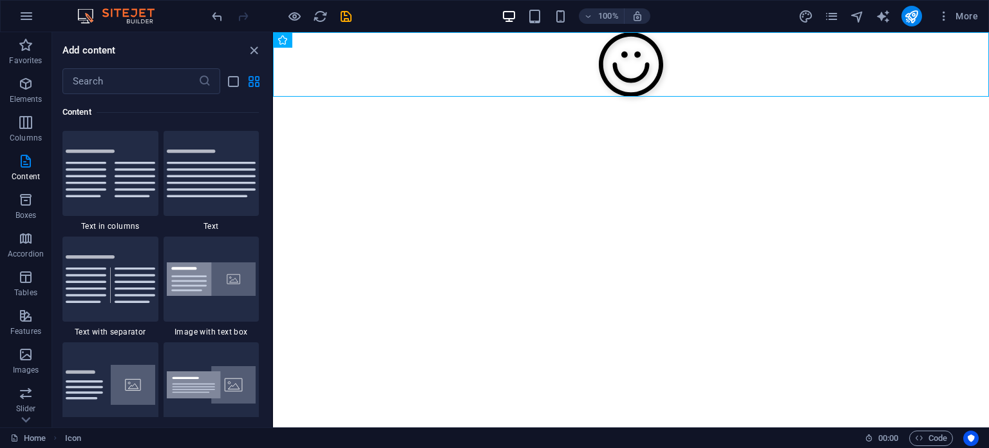
drag, startPoint x: 551, startPoint y: 72, endPoint x: 578, endPoint y: 200, distance: 131.0
click at [578, 101] on html "Skip to main content" at bounding box center [631, 66] width 716 height 69
click at [629, 76] on figure at bounding box center [631, 66] width 716 height 69
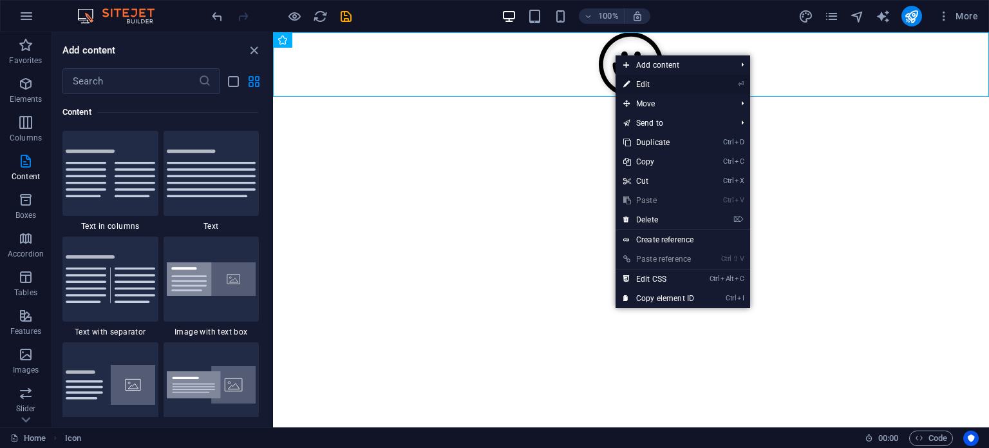
click at [642, 82] on link "⏎ Edit" at bounding box center [659, 84] width 86 height 19
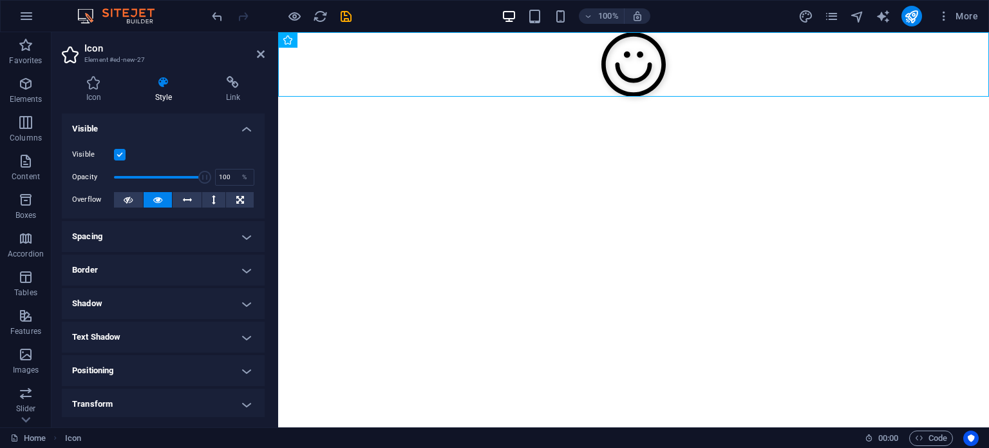
drag, startPoint x: 641, startPoint y: 81, endPoint x: 625, endPoint y: 156, distance: 76.9
click at [625, 101] on html "Skip to main content" at bounding box center [633, 66] width 711 height 69
click at [249, 377] on h4 "Positioning" at bounding box center [163, 370] width 203 height 31
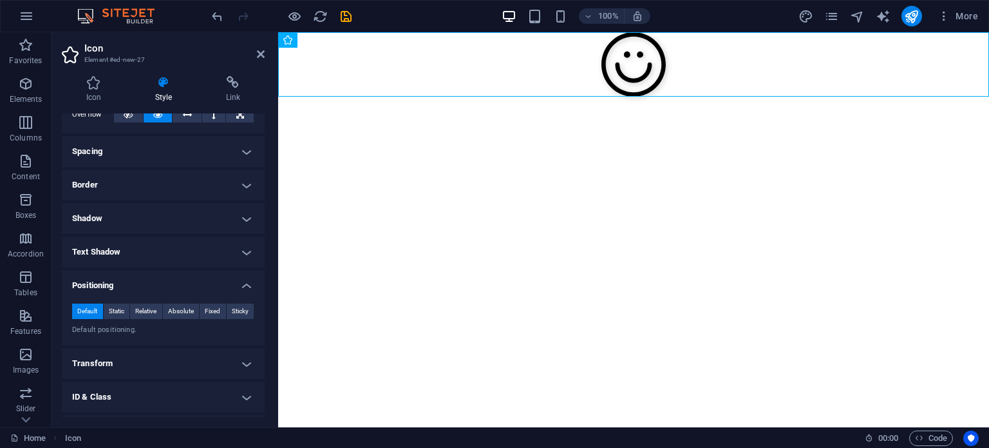
scroll to position [97, 0]
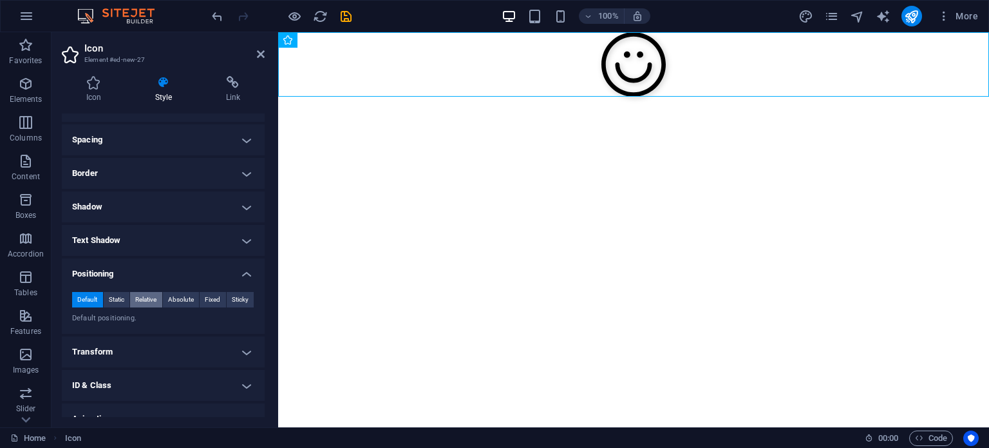
click at [137, 299] on span "Relative" at bounding box center [145, 299] width 21 height 15
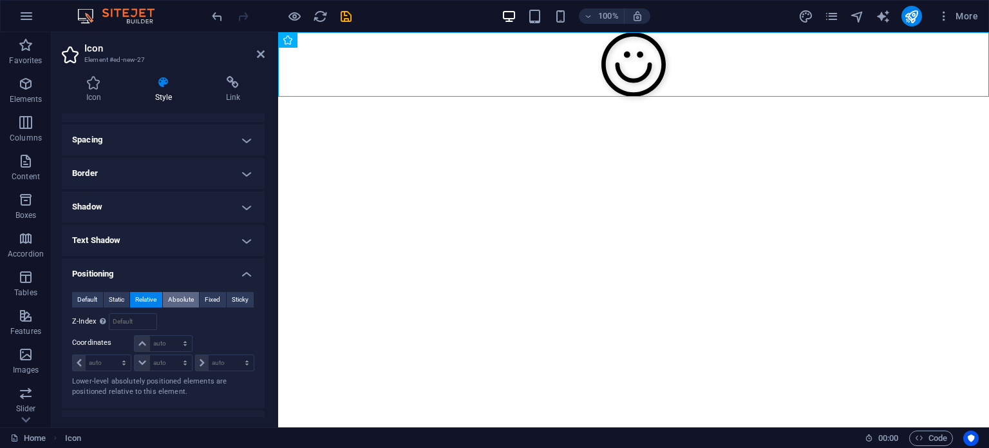
click at [197, 300] on button "Absolute" at bounding box center [181, 299] width 37 height 15
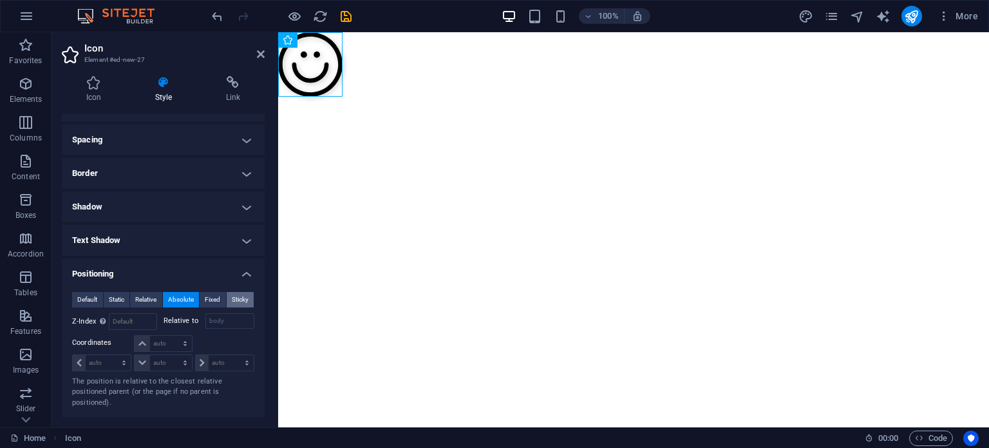
click at [238, 296] on span "Sticky" at bounding box center [240, 299] width 17 height 15
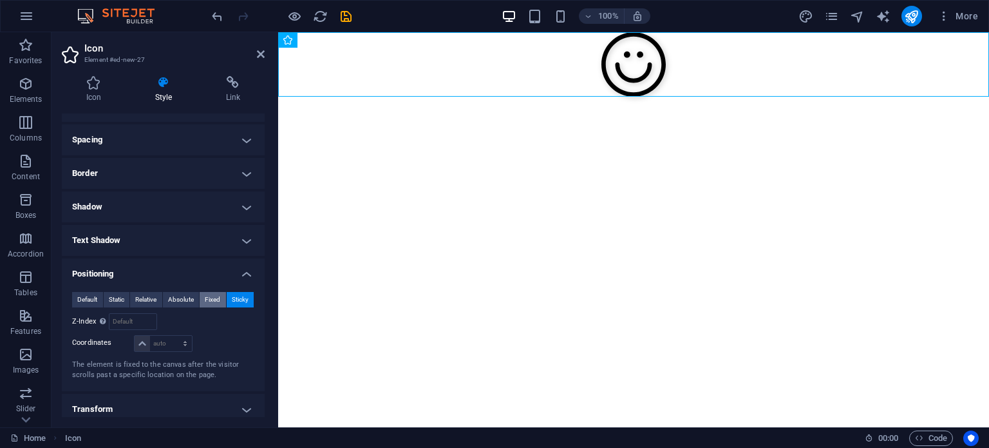
click at [211, 296] on span "Fixed" at bounding box center [212, 299] width 15 height 15
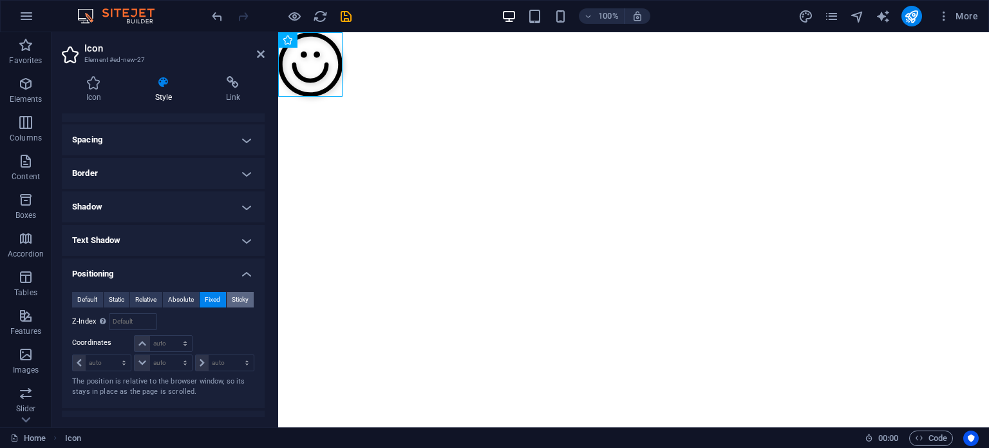
click at [232, 296] on span "Sticky" at bounding box center [240, 299] width 17 height 15
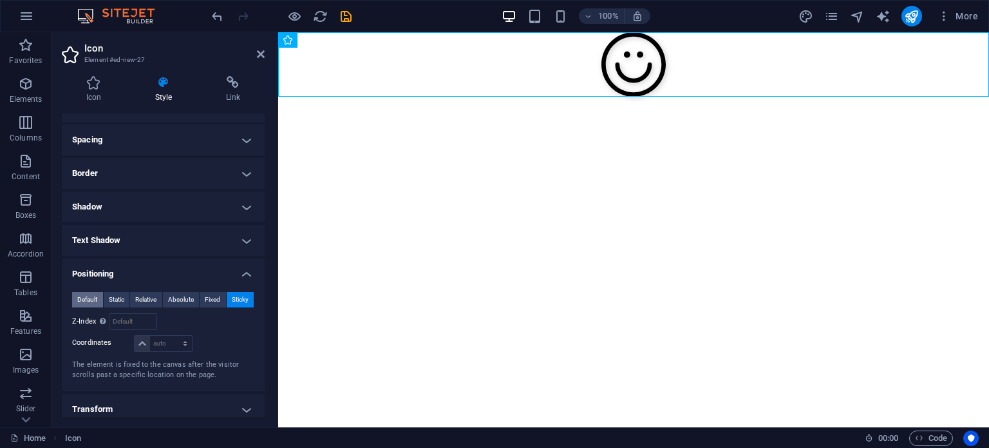
click at [91, 295] on span "Default" at bounding box center [87, 299] width 20 height 15
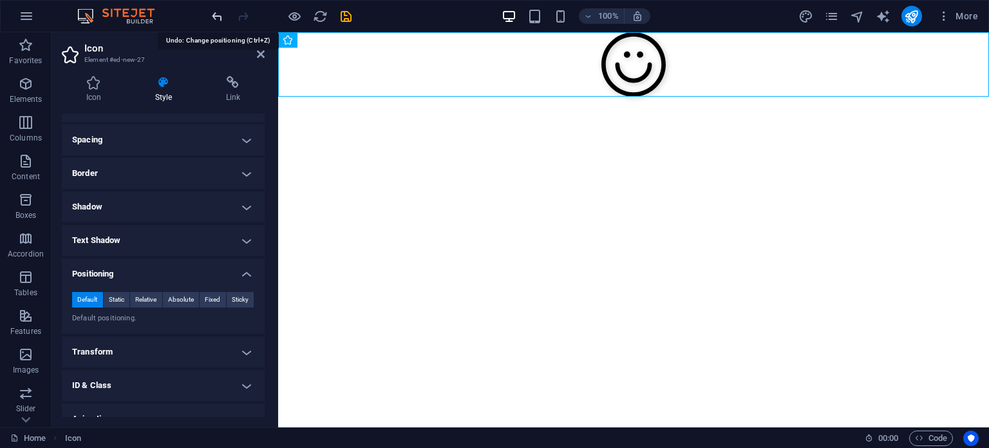
click at [219, 12] on icon "undo" at bounding box center [217, 16] width 15 height 15
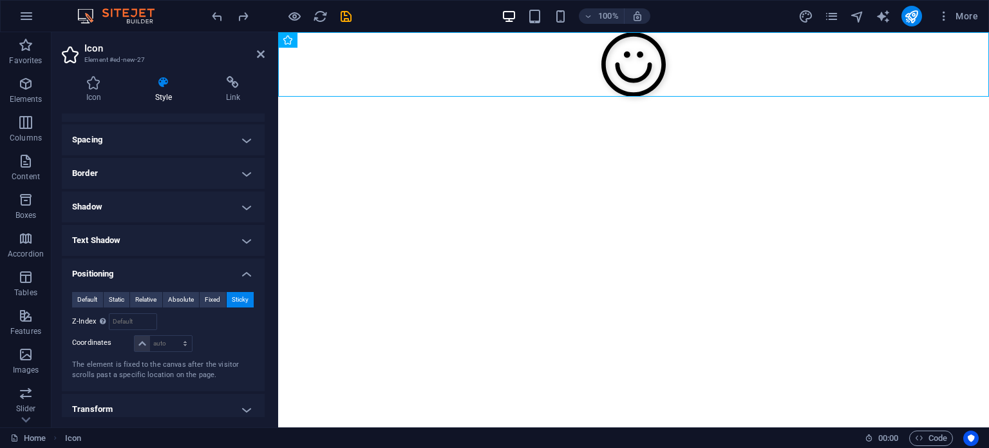
click at [231, 13] on div at bounding box center [281, 16] width 144 height 21
click at [244, 14] on icon "redo" at bounding box center [243, 16] width 15 height 15
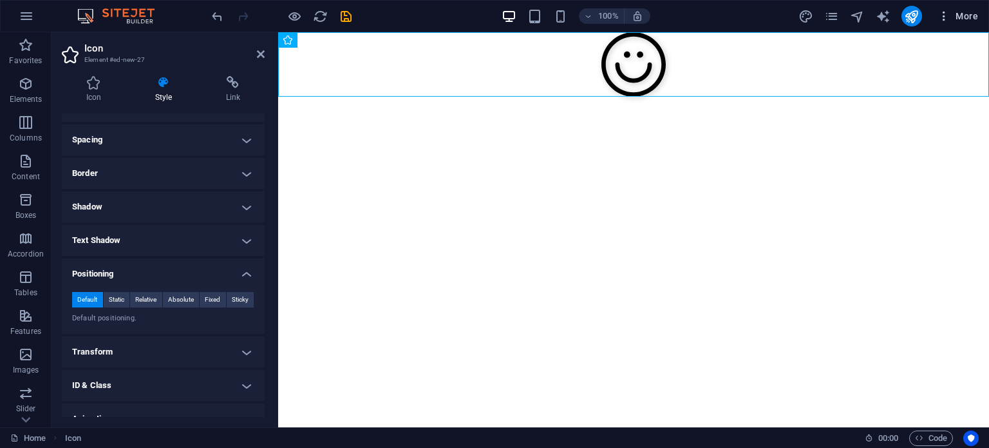
click at [961, 17] on span "More" at bounding box center [958, 16] width 41 height 13
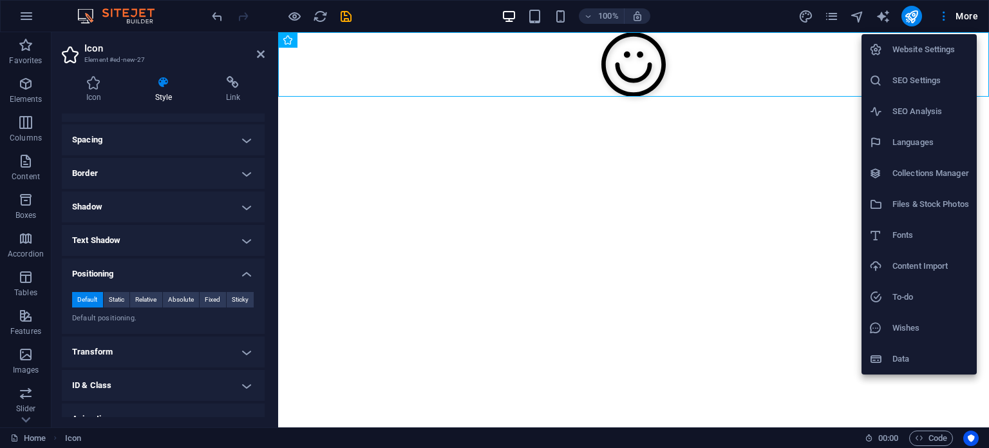
click at [904, 18] on div at bounding box center [494, 224] width 989 height 448
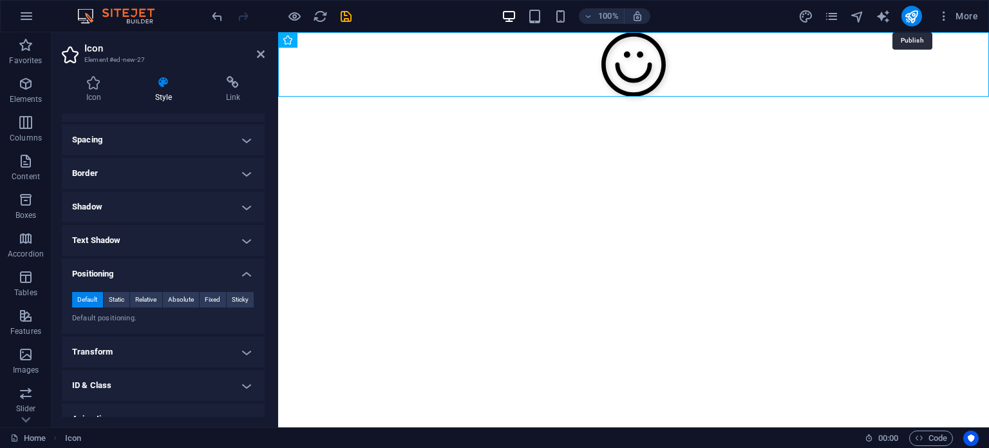
click at [907, 15] on icon "publish" at bounding box center [911, 16] width 15 height 15
